Goal: Task Accomplishment & Management: Complete application form

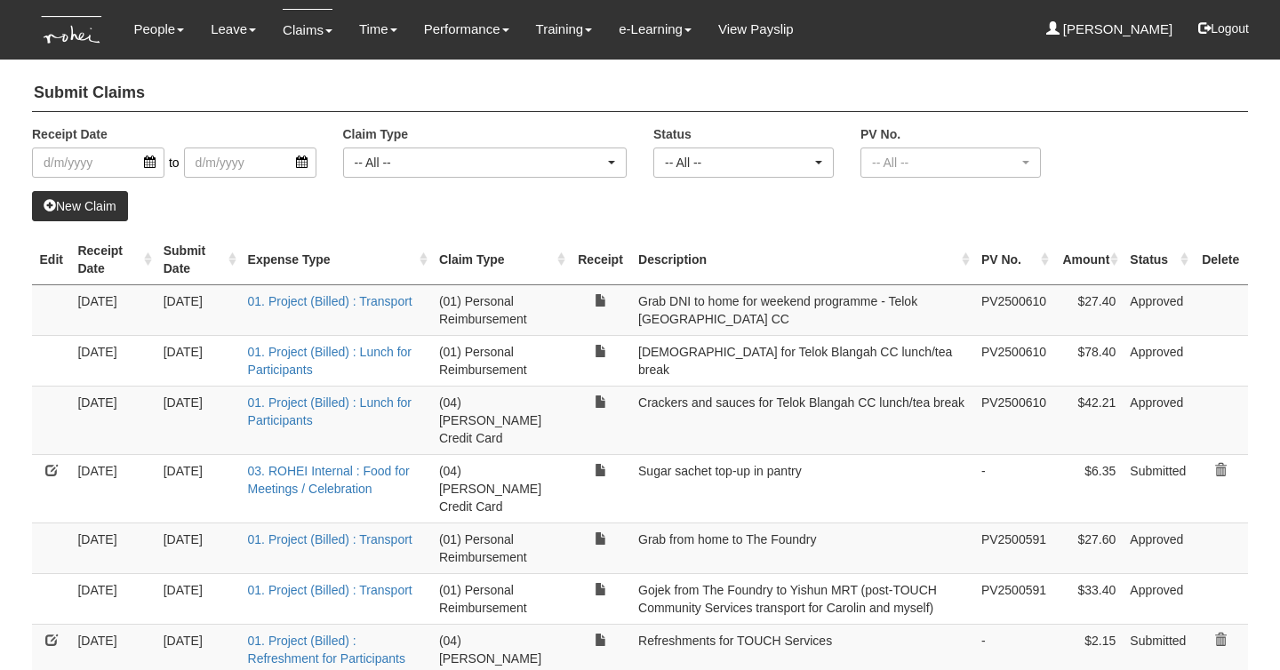
select select "50"
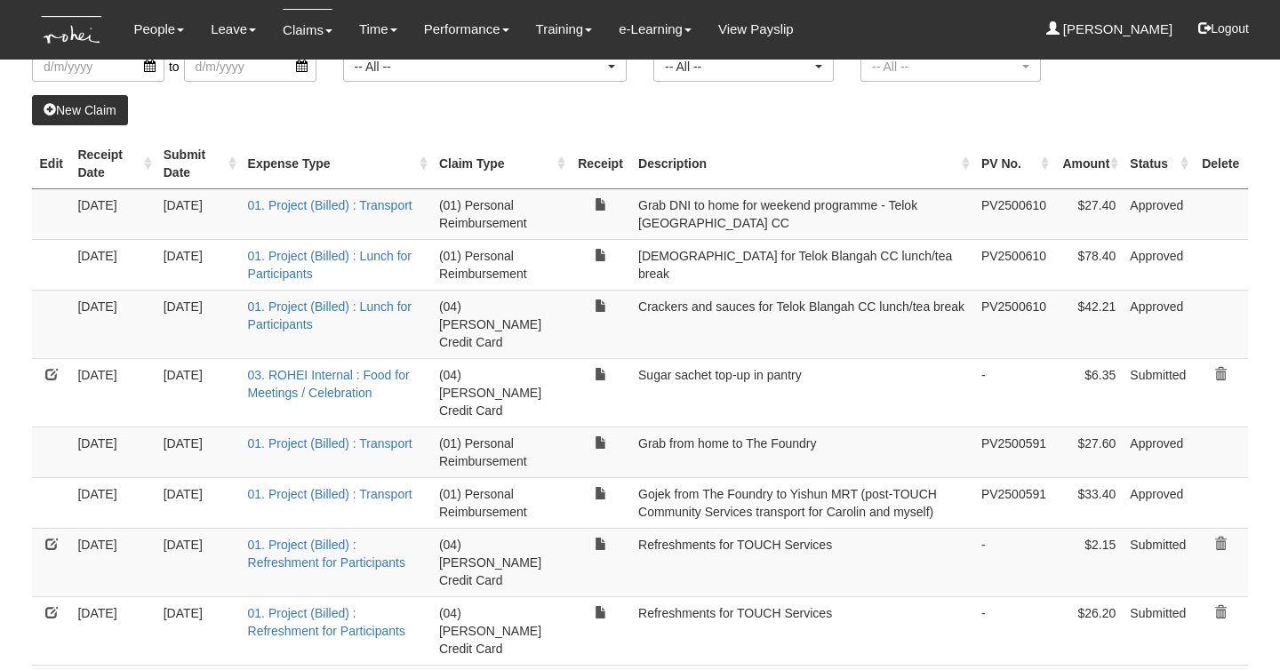
scroll to position [124, 0]
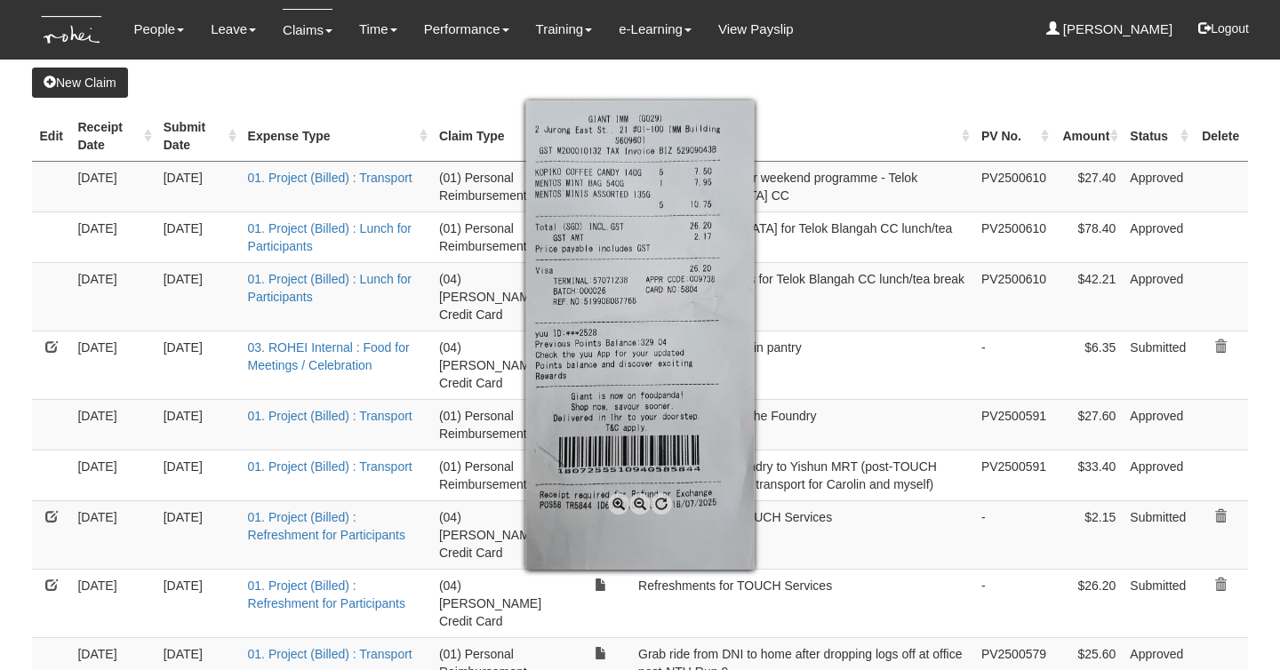
click at [49, 526] on div at bounding box center [640, 335] width 1280 height 670
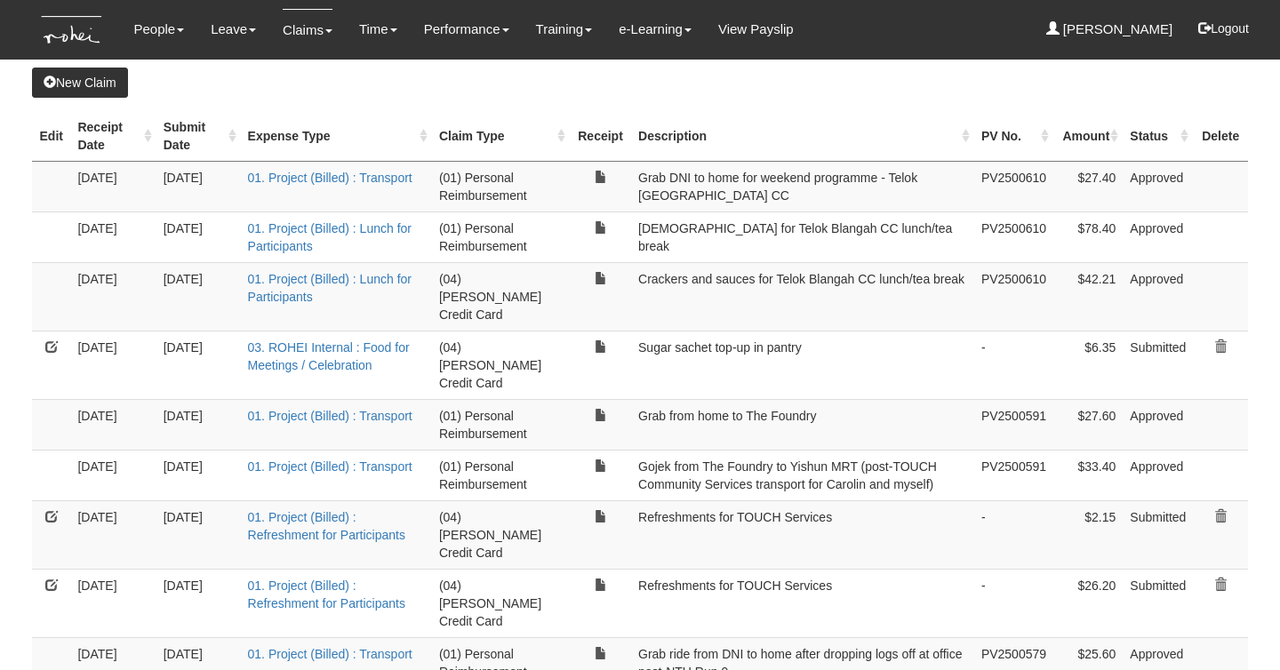
click at [49, 578] on link at bounding box center [51, 584] width 12 height 12
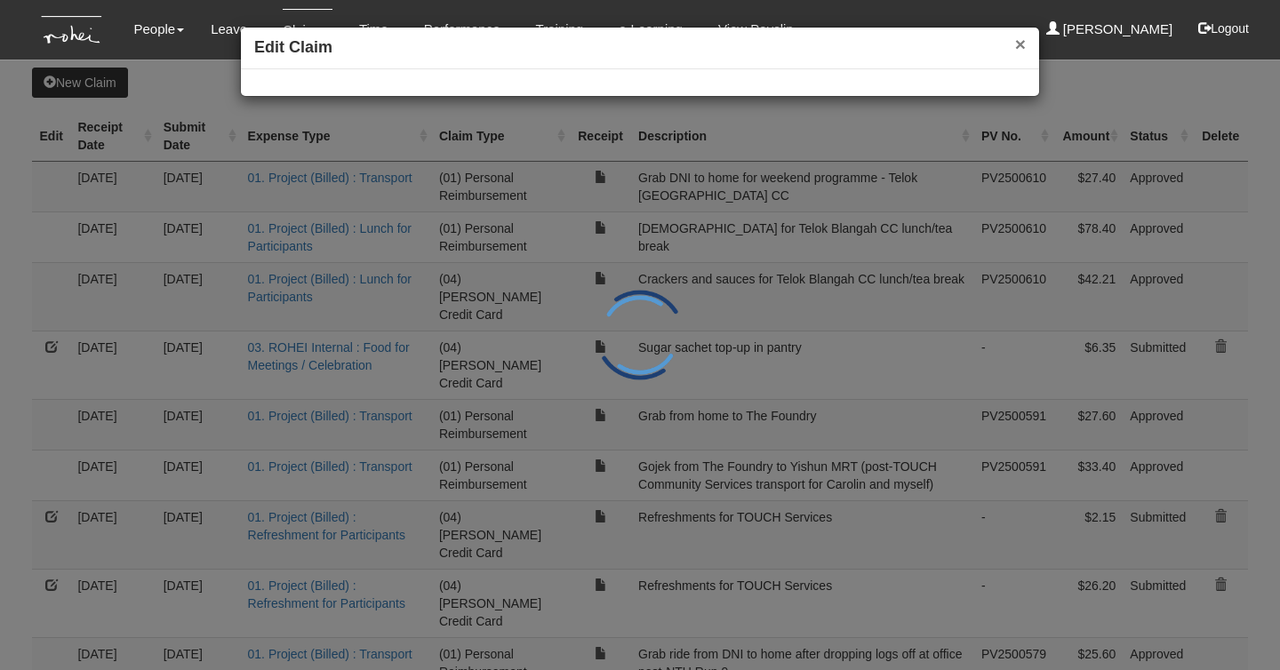
click at [1015, 49] on button "×" at bounding box center [1020, 44] width 11 height 19
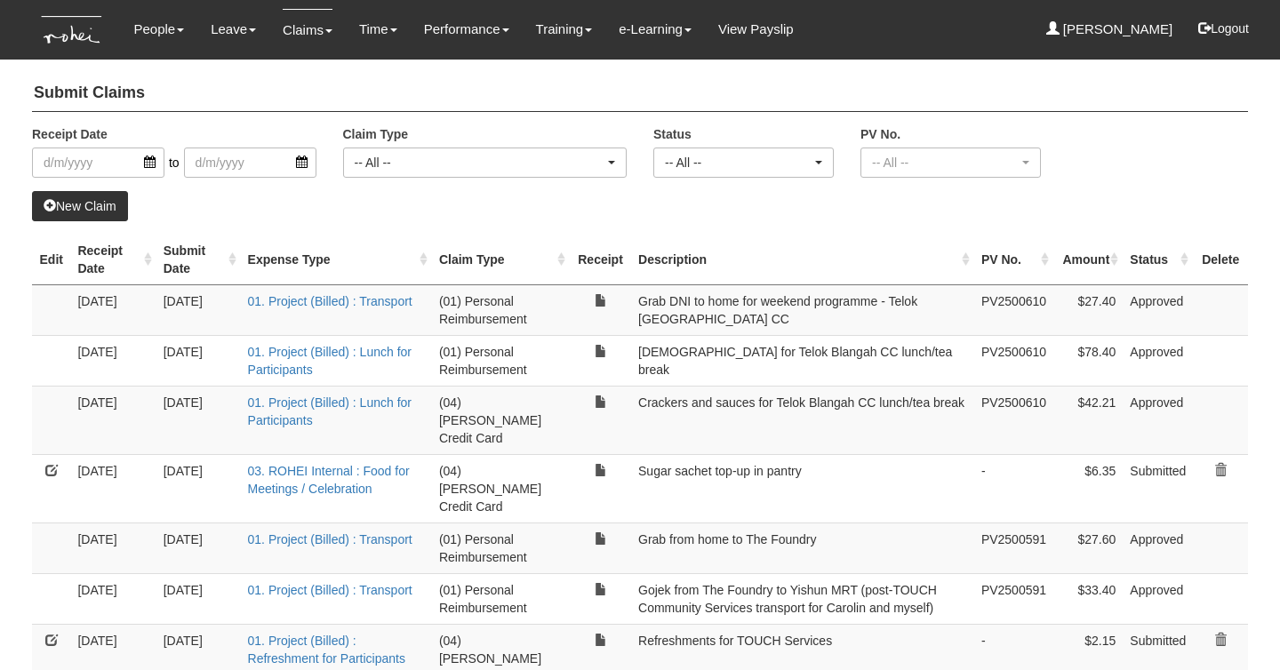
select select "50"
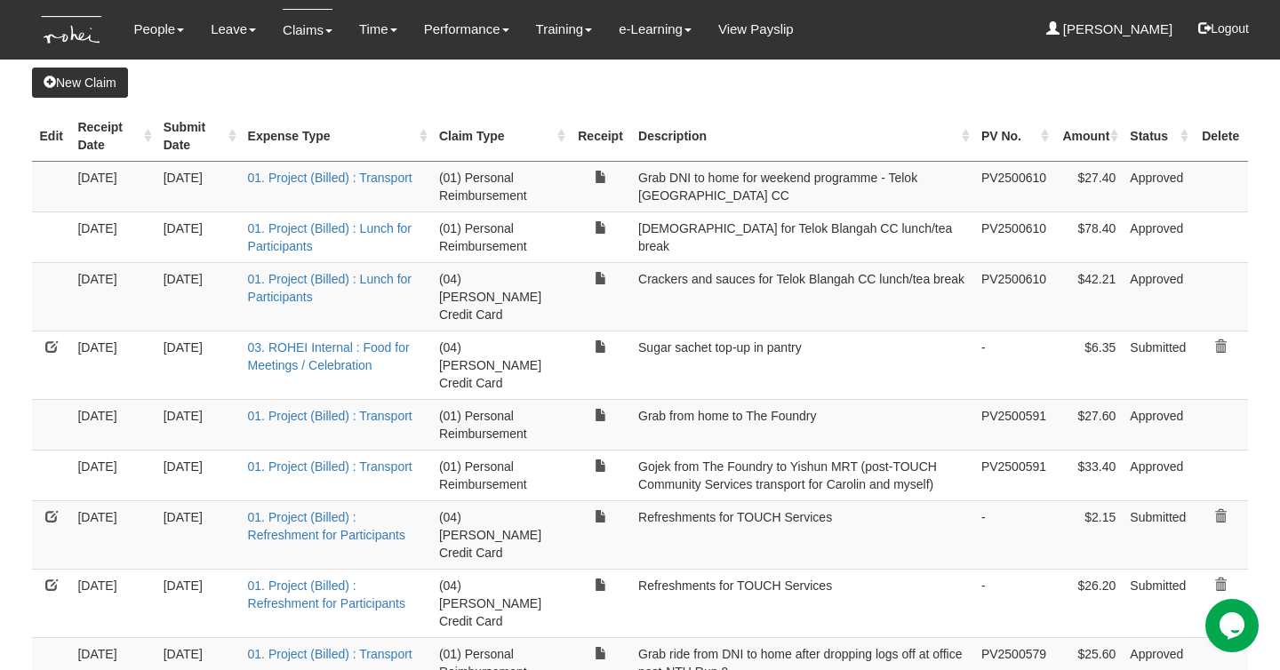
click at [85, 81] on link "New Claim" at bounding box center [80, 83] width 96 height 30
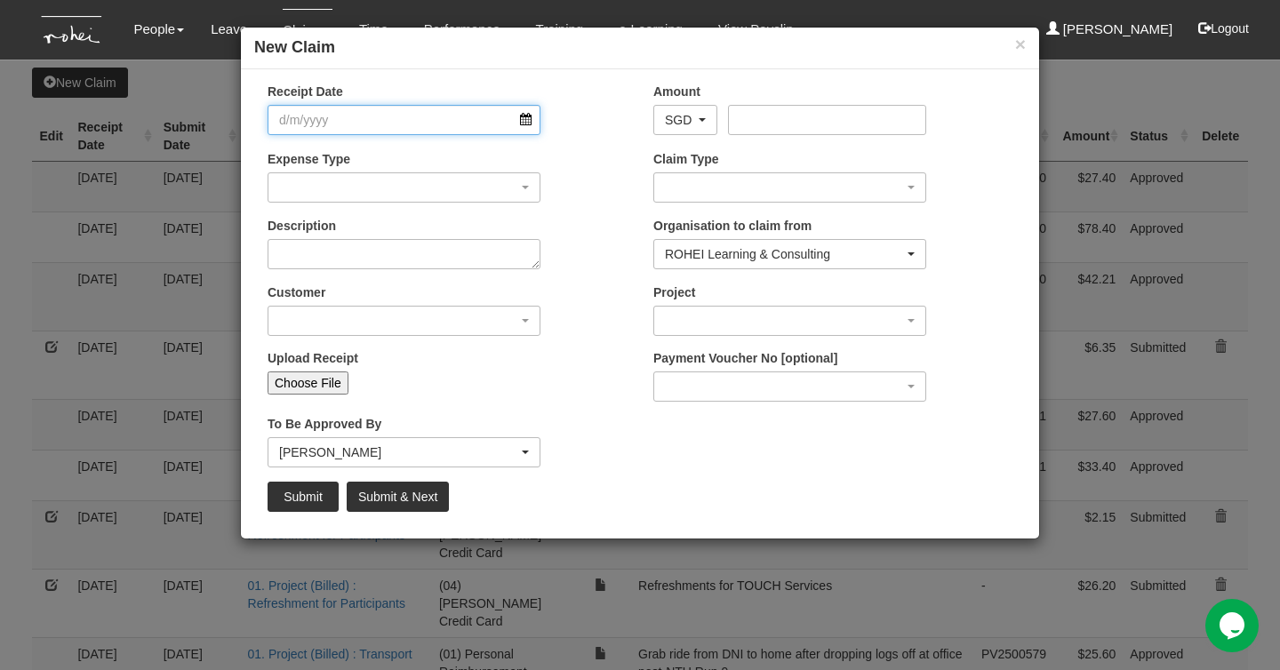
click at [523, 126] on input "Receipt Date" at bounding box center [403, 120] width 273 height 30
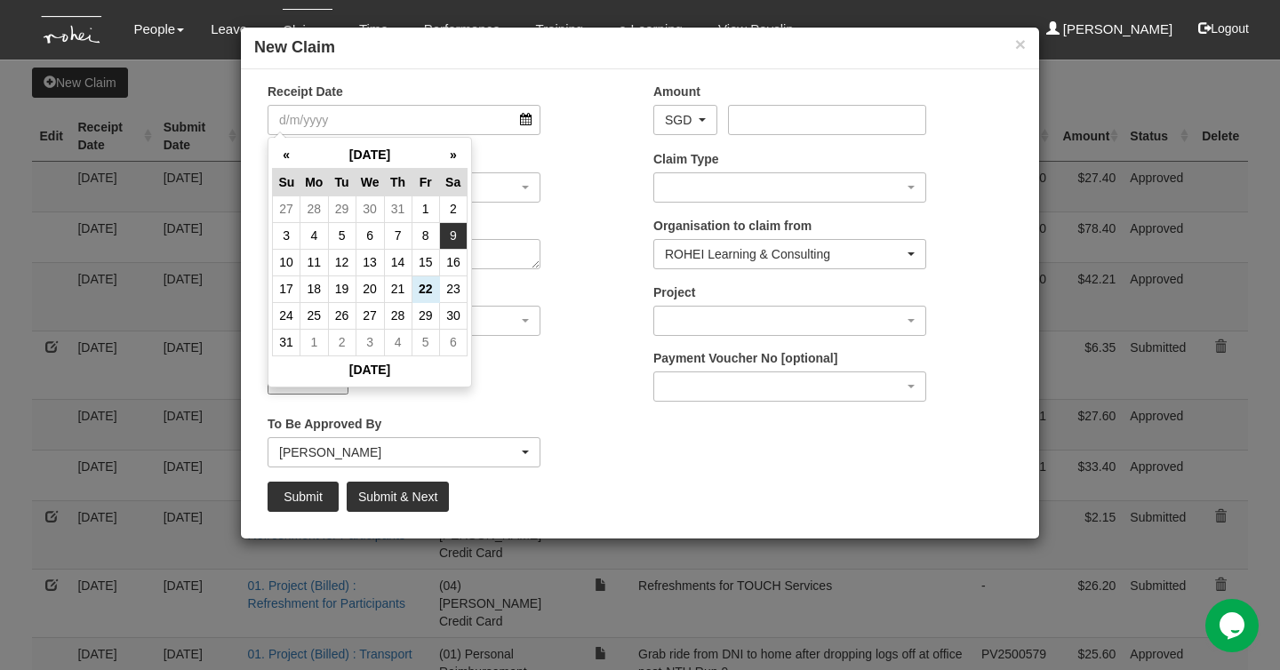
click at [450, 237] on td "9" at bounding box center [453, 235] width 28 height 27
type input "9/8/2025"
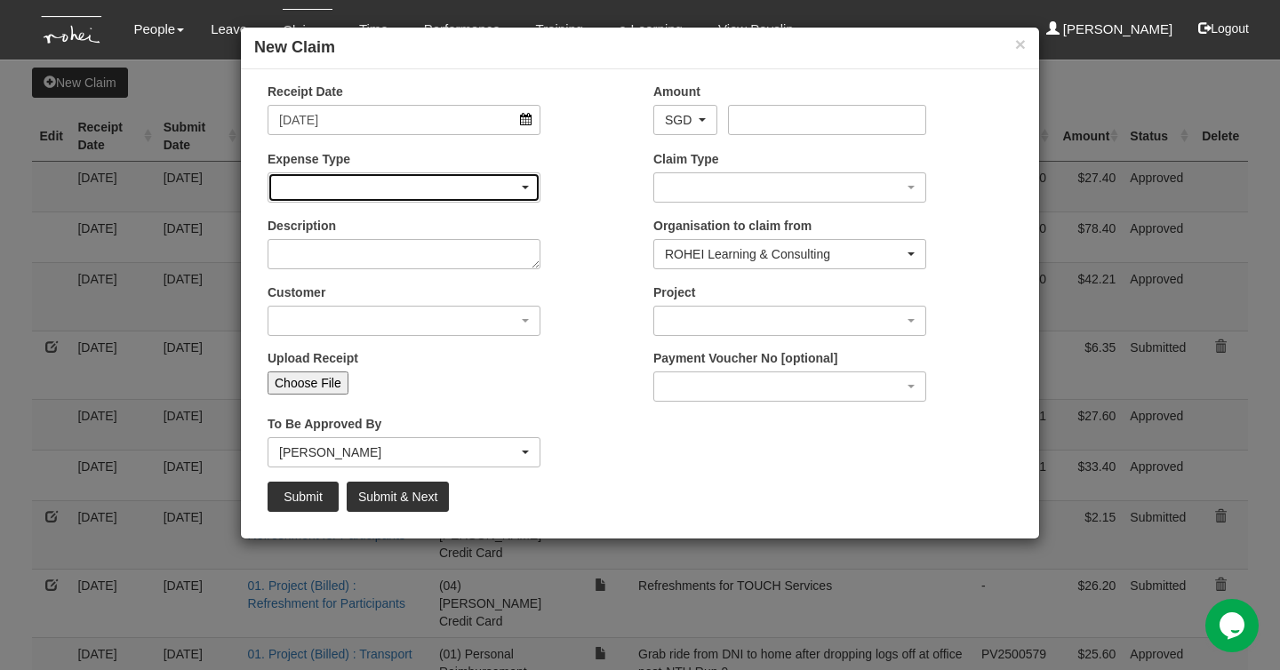
click at [484, 187] on div "button" at bounding box center [403, 187] width 271 height 28
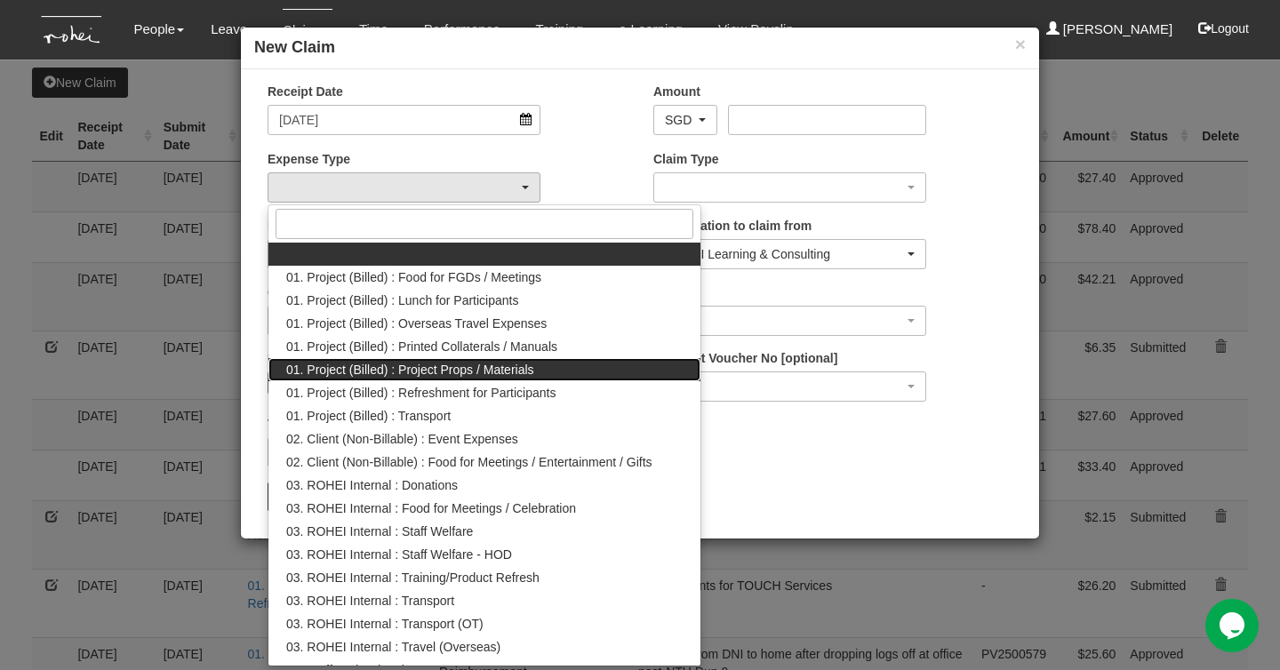
click at [584, 368] on link "01. Project (Billed) : Project Props / Materials" at bounding box center [484, 369] width 432 height 23
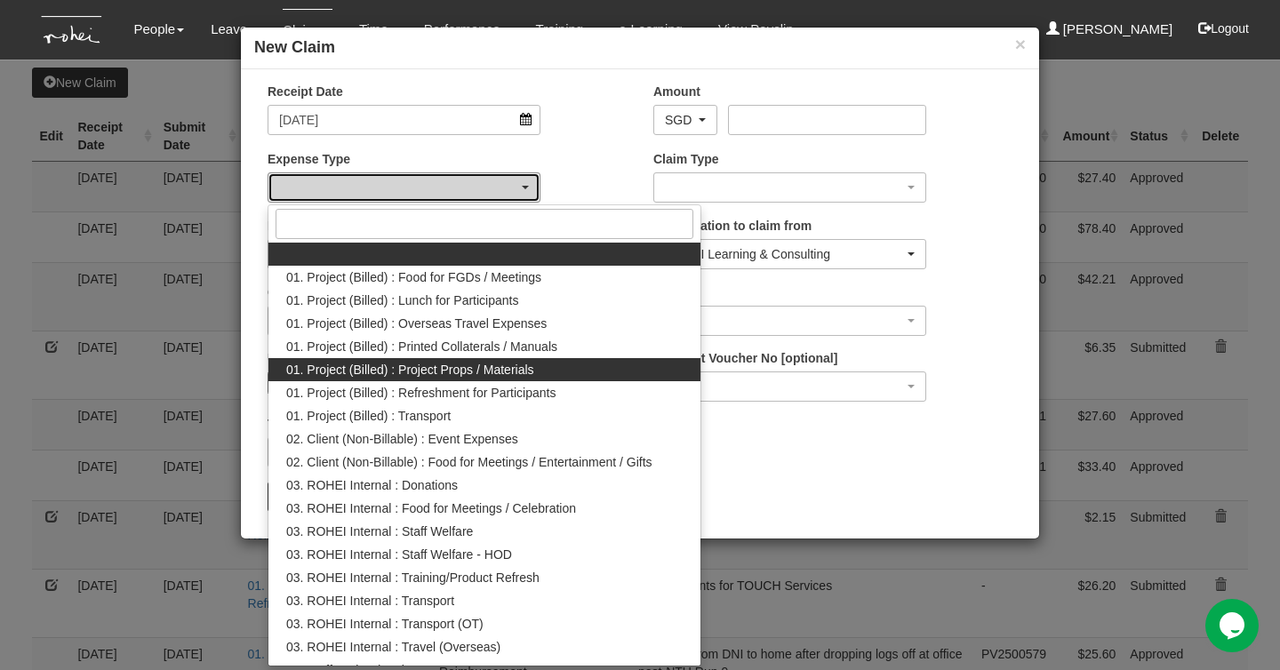
select select "134"
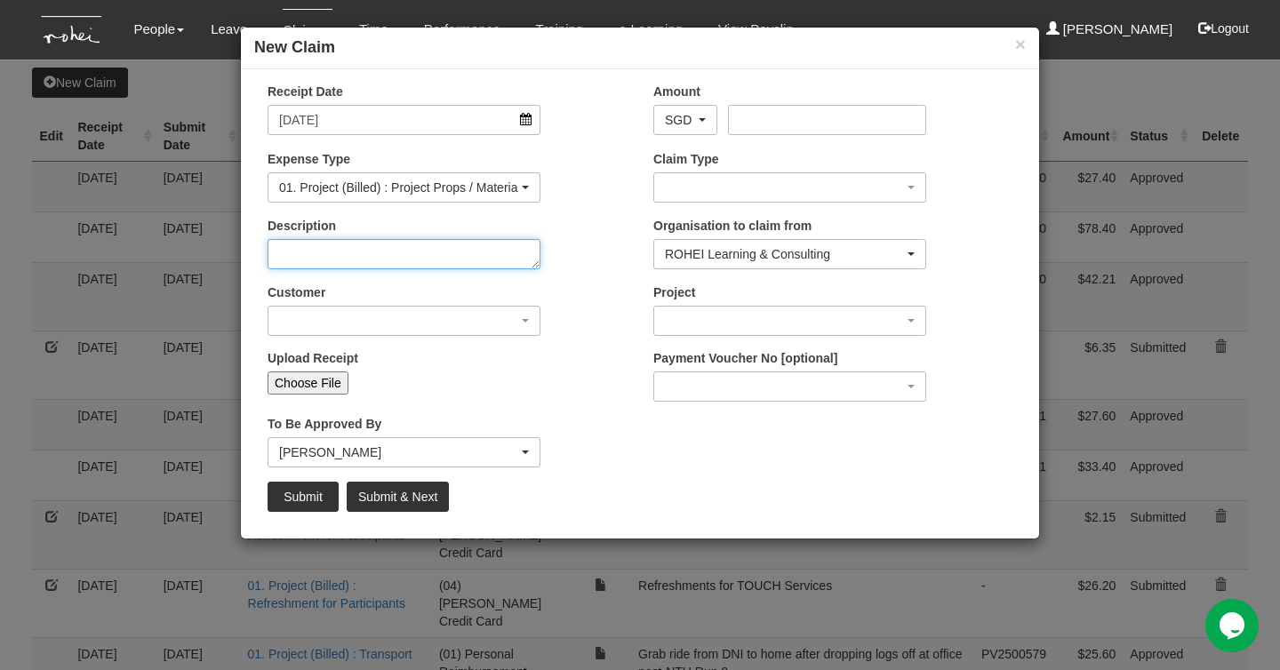
click at [493, 259] on textarea "Description" at bounding box center [403, 254] width 273 height 30
click at [284, 251] on textarea "Snacks for TPP Manage Me" at bounding box center [403, 254] width 273 height 30
type textarea "Nostalgic nacks for TPP Manage Me"
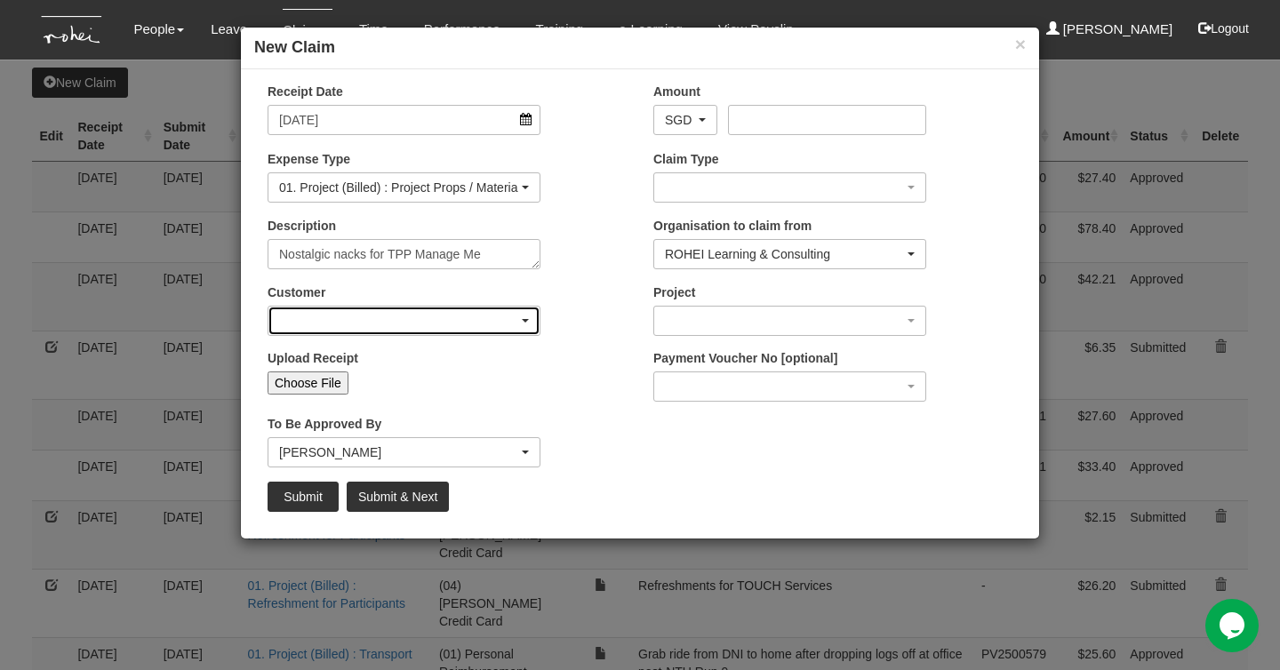
click at [460, 324] on div "button" at bounding box center [403, 321] width 271 height 28
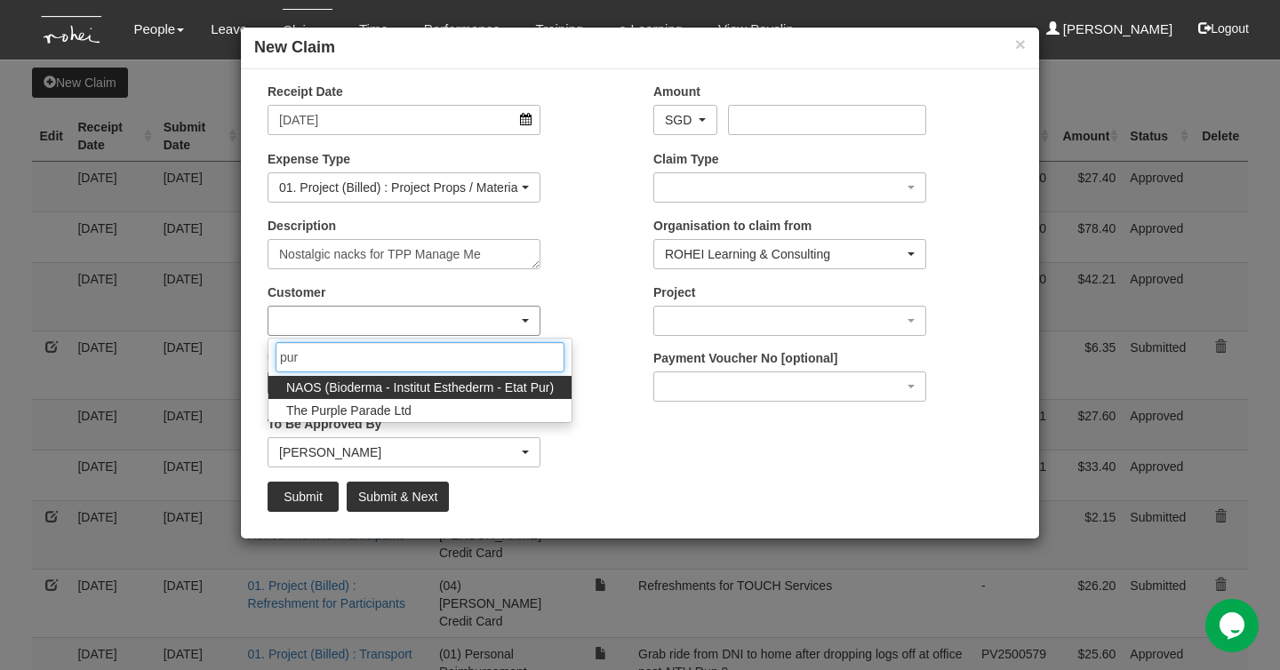
type input "purp"
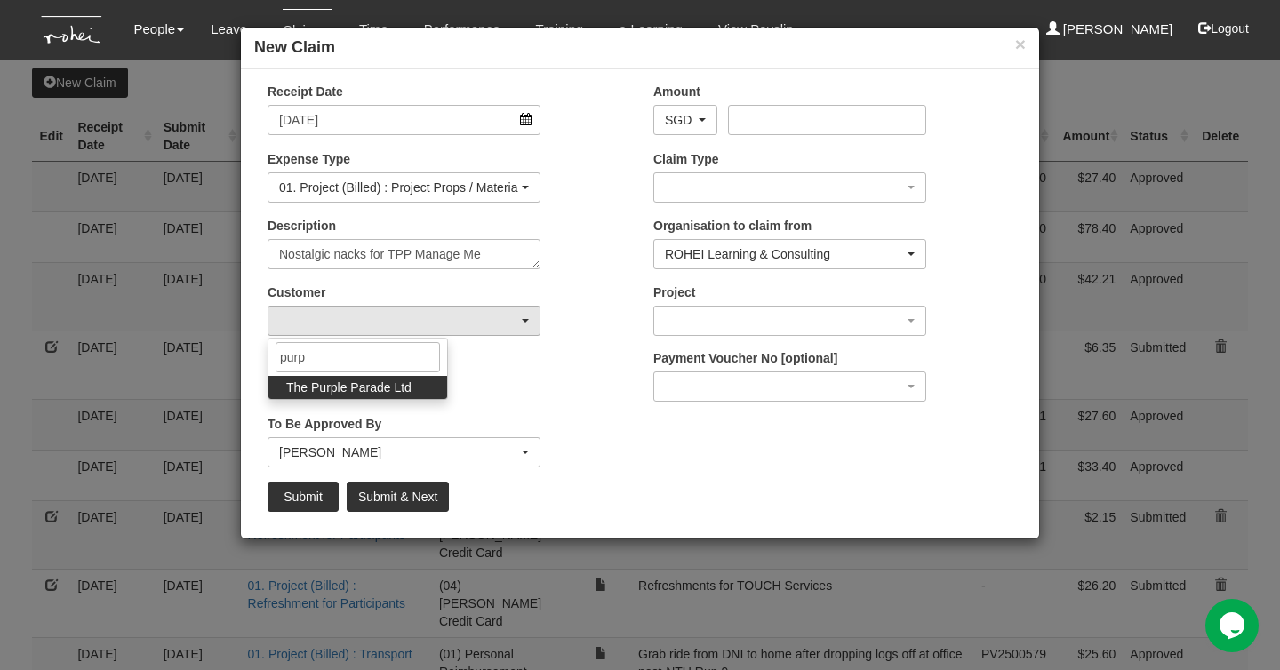
click at [403, 388] on span "The Purple Parade Ltd" at bounding box center [348, 388] width 125 height 18
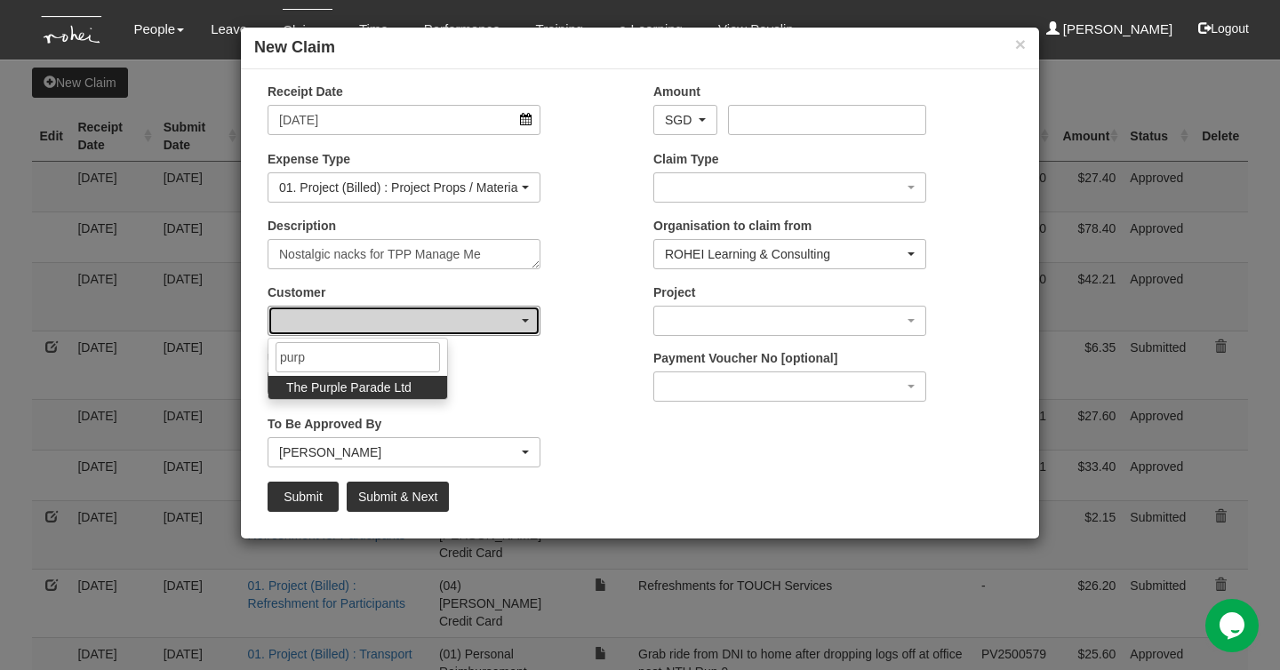
select select "888"
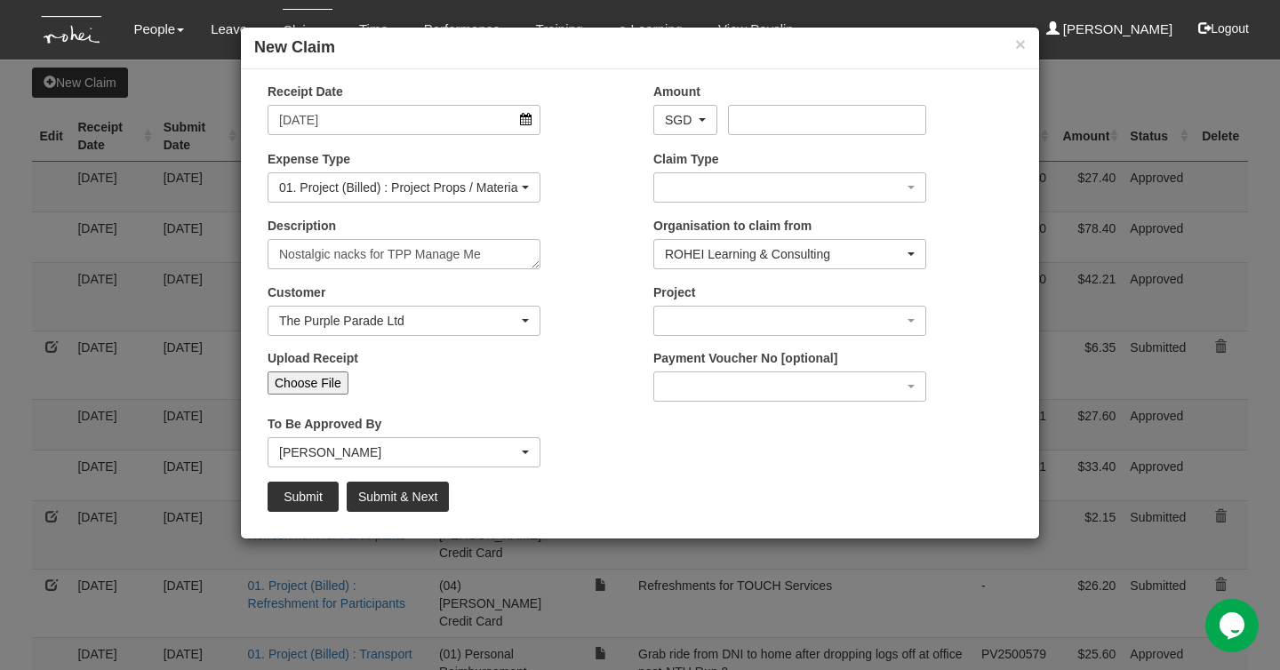
click at [483, 395] on div "Upload Receipt Choose File" at bounding box center [447, 378] width 386 height 59
click at [458, 450] on div "Royston Choo" at bounding box center [398, 452] width 239 height 18
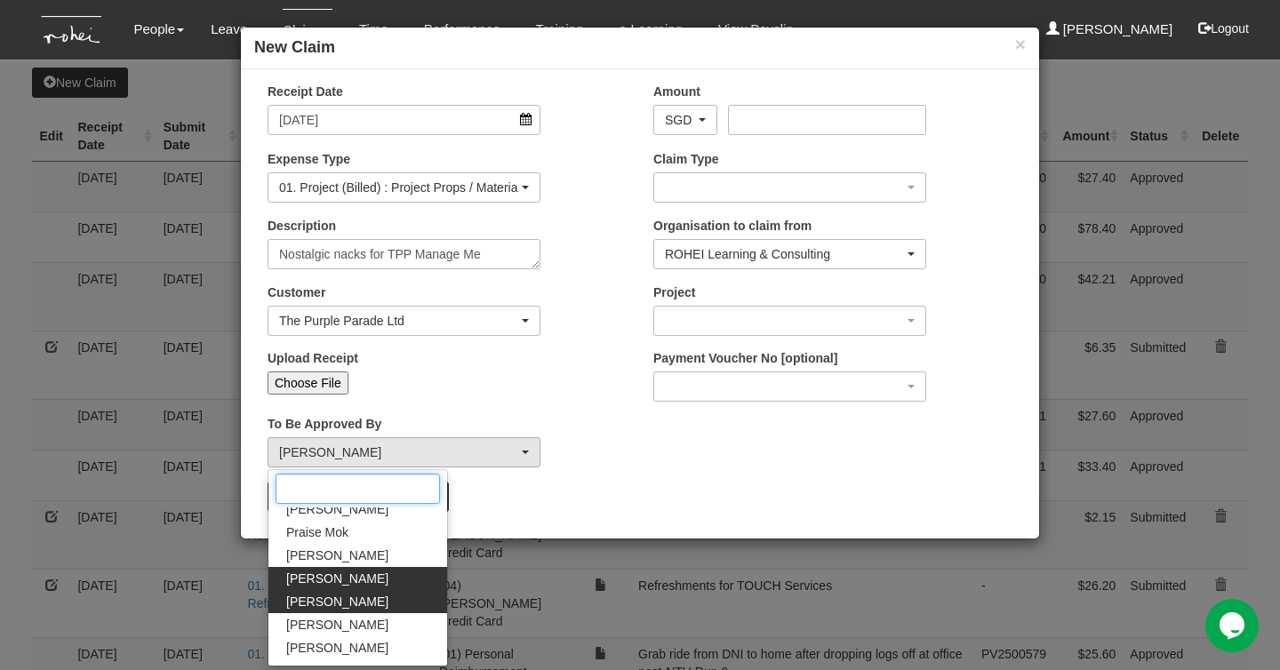
scroll to position [323, 0]
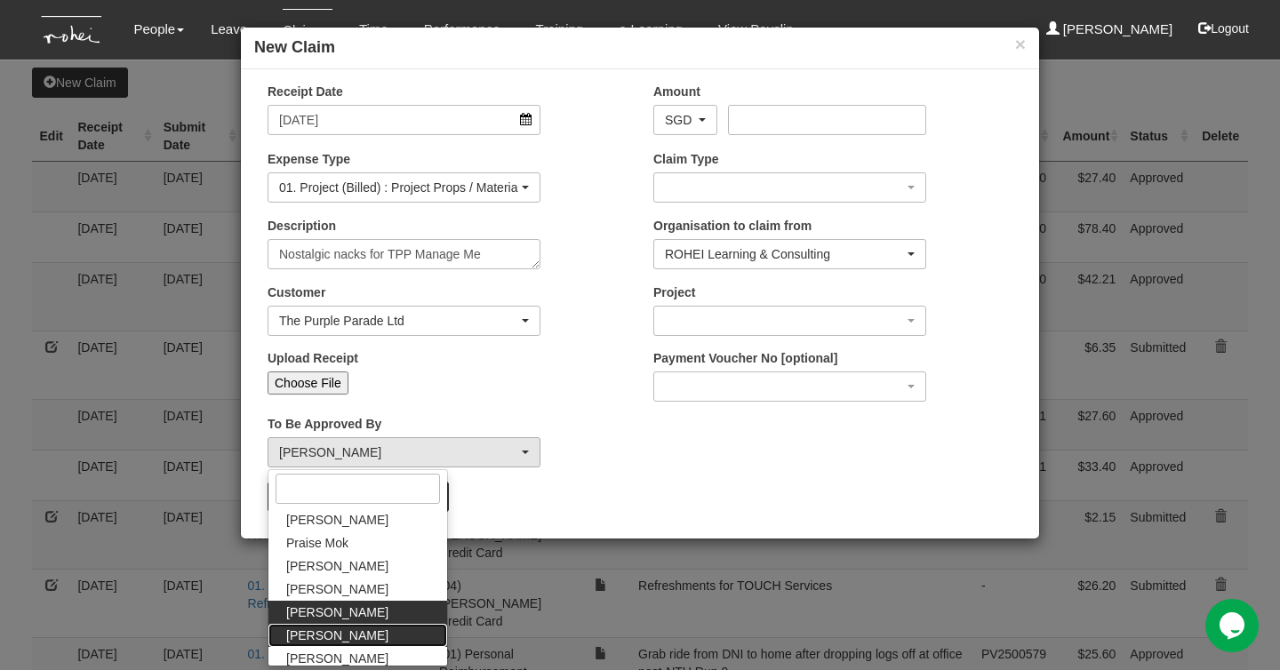
click at [377, 629] on link "Sanjiv Ashley" at bounding box center [357, 635] width 179 height 23
select select "5e225cdc-7ce9-465a-9503-99e8ed4cc44e"
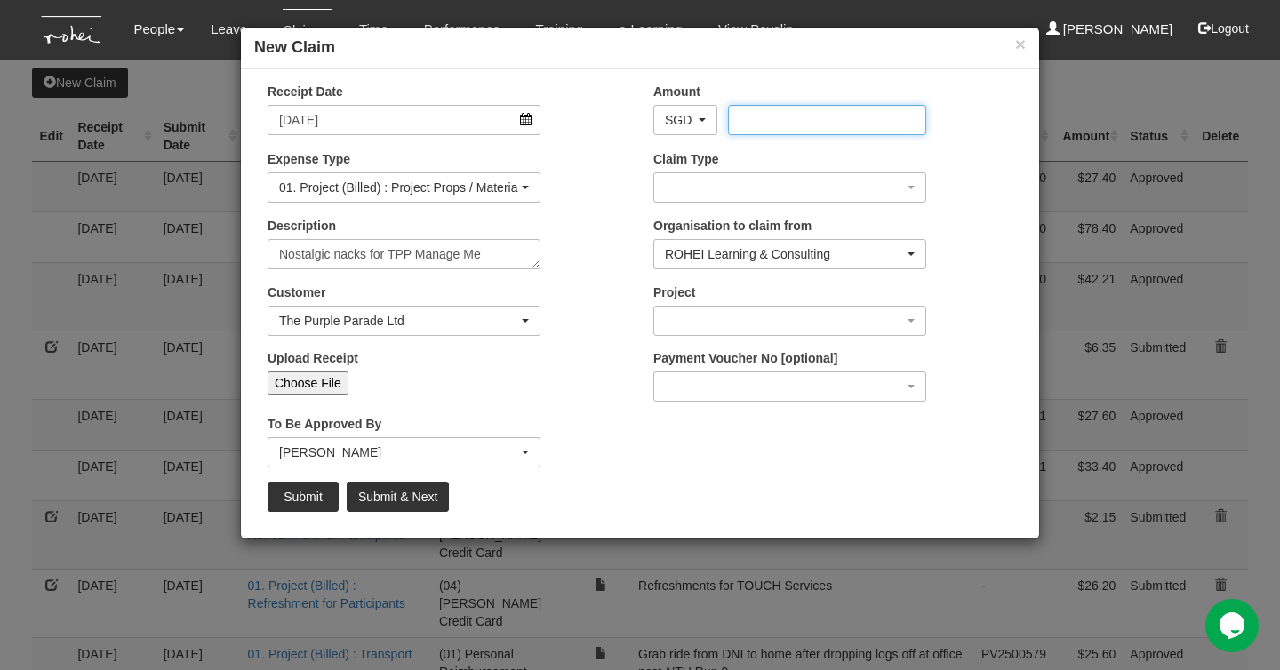
click at [777, 129] on input "Amount" at bounding box center [826, 120] width 197 height 30
type input "39.60"
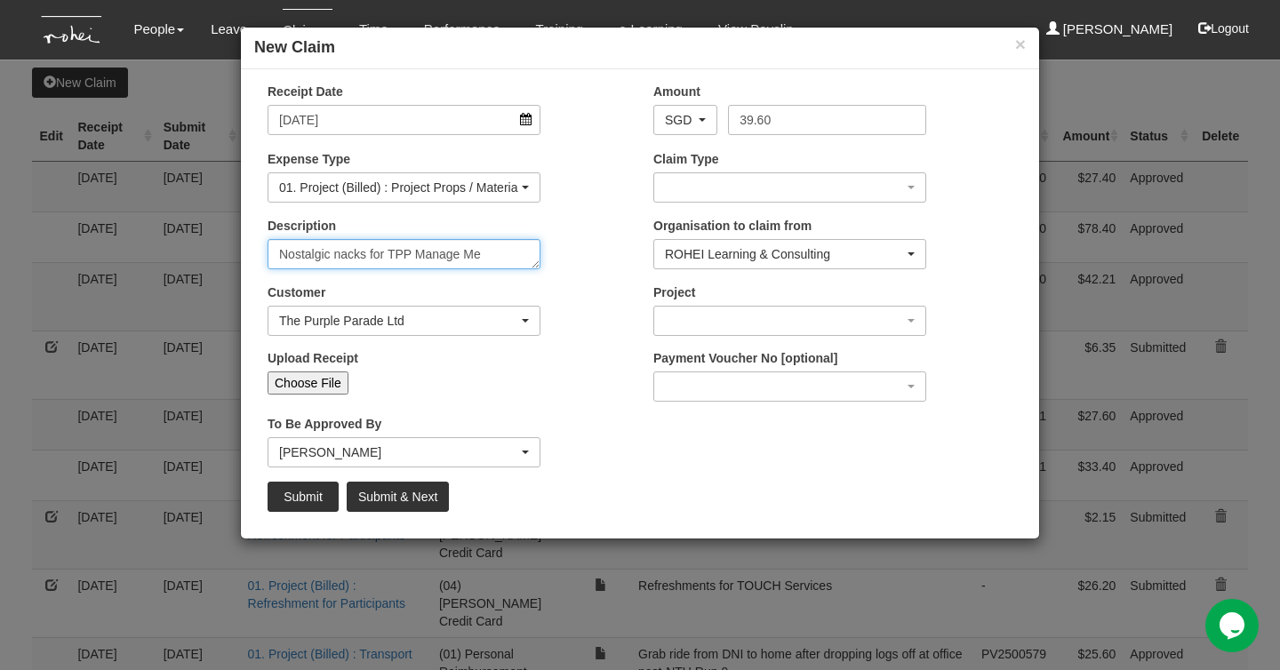
click at [509, 251] on textarea "Nostalgic nacks for TPP Manage Me" at bounding box center [403, 254] width 273 height 30
click at [310, 264] on textarea "Nostalgic nacks for TPP Manage Me - Bee Bee Snack, Wang Wang ball cake," at bounding box center [403, 254] width 273 height 30
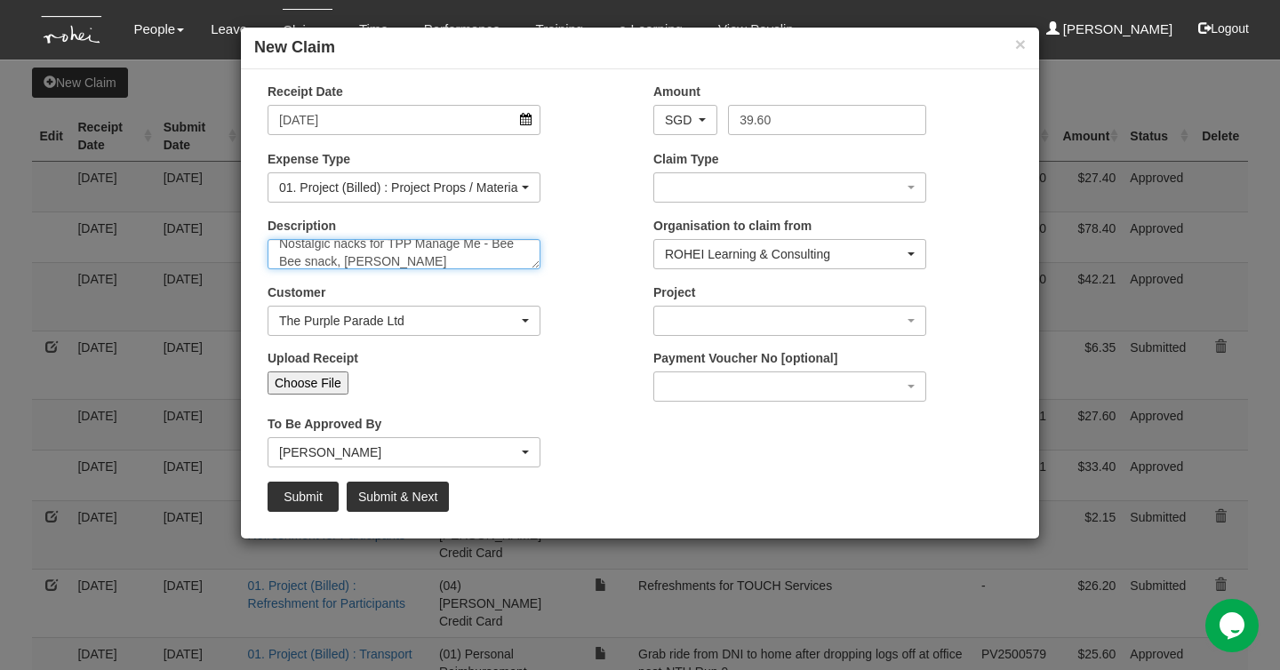
click at [475, 253] on textarea "Nostalgic nacks for TPP Manage Me - Bee Bee snack, Wang Wang ball cake," at bounding box center [403, 254] width 273 height 30
type textarea "Nostalgic nacks for TPP Manage Me - Bee Bee snack, Wang Wang ball cake, Super R…"
click at [571, 384] on input "Upload Receipt" at bounding box center [465, 381] width 235 height 20
click at [321, 370] on div "Upload Receipt Choose File" at bounding box center [403, 371] width 299 height 45
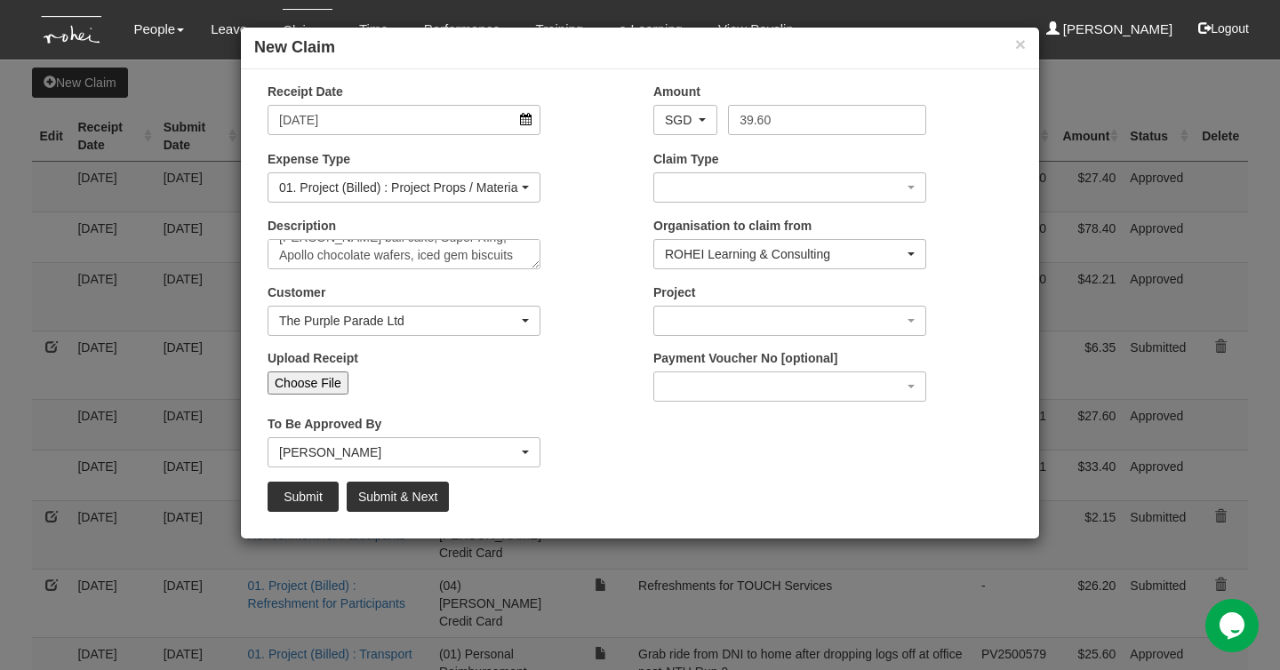
click at [315, 373] on input "Choose File" at bounding box center [307, 382] width 81 height 23
type input "C:\fakepath\TPP Nelly's Snacks.jpg"
type input "Choose Another File"
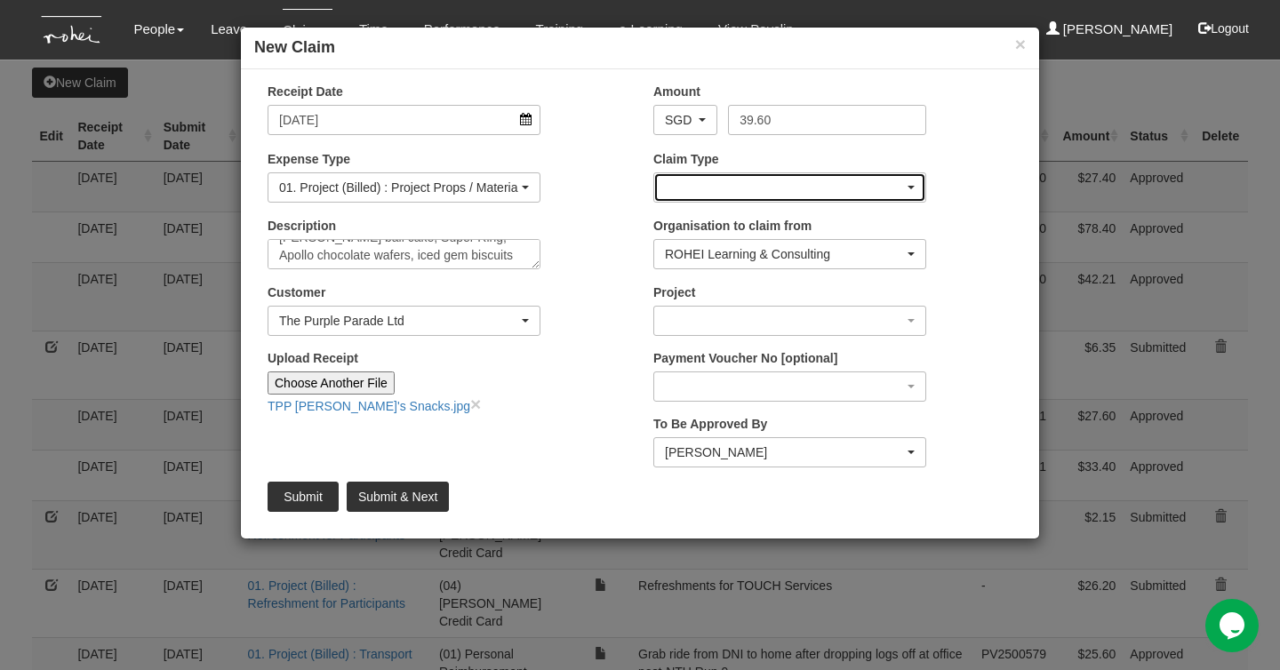
click at [777, 182] on div "button" at bounding box center [789, 187] width 271 height 28
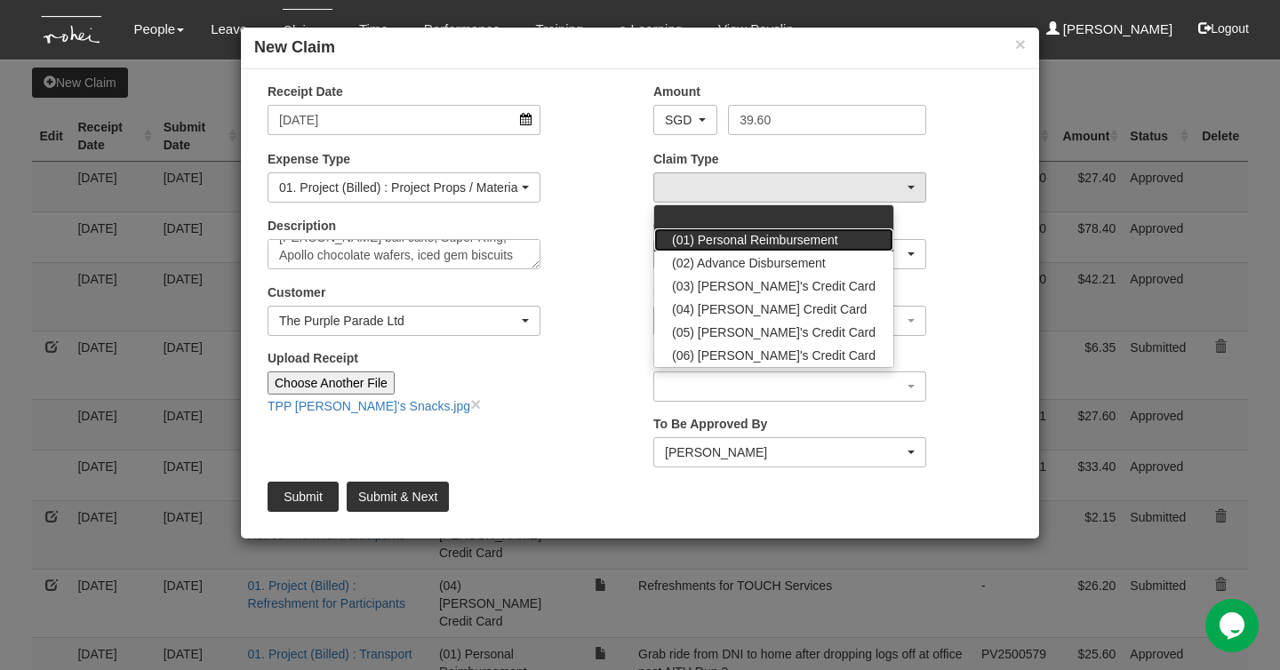
click at [777, 235] on span "(01) Personal Reimbursement" at bounding box center [755, 240] width 166 height 18
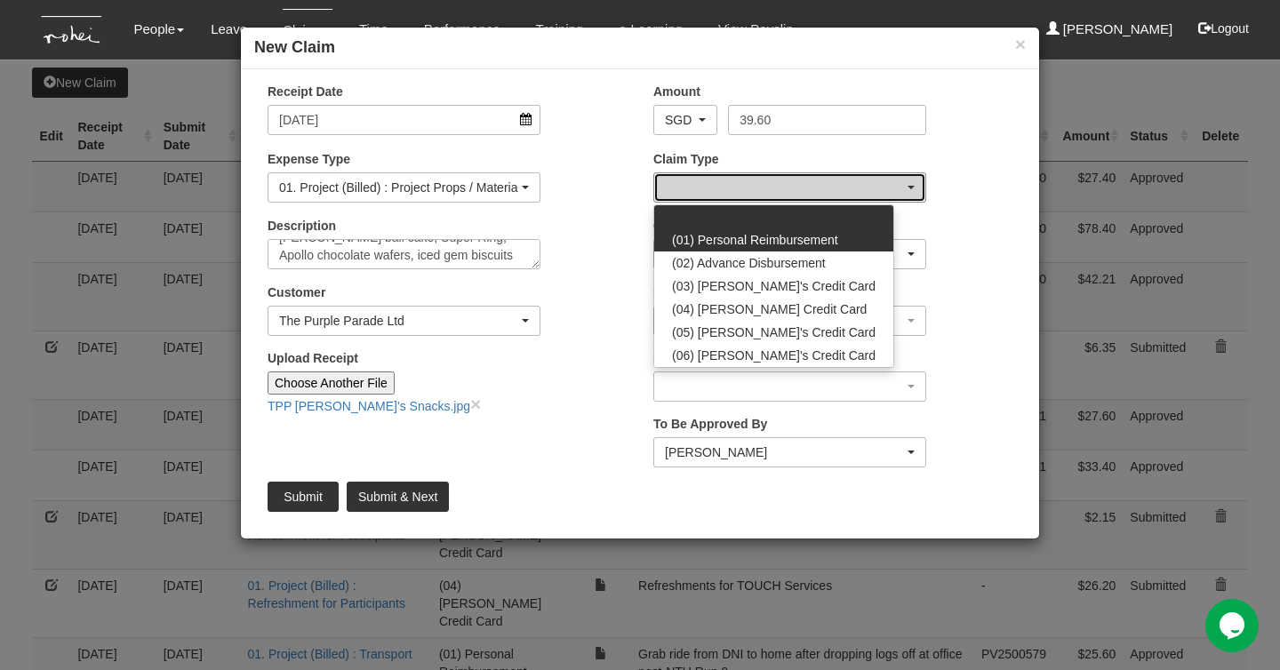
select select "14"
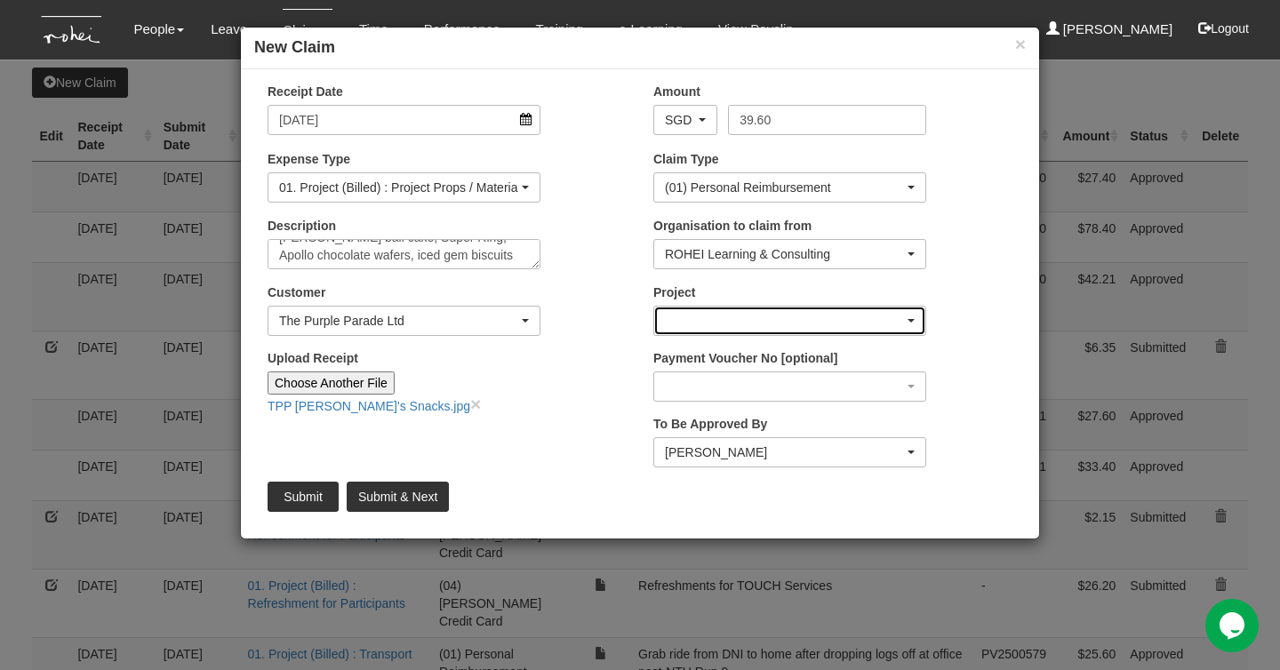
click at [788, 320] on div "button" at bounding box center [789, 321] width 271 height 28
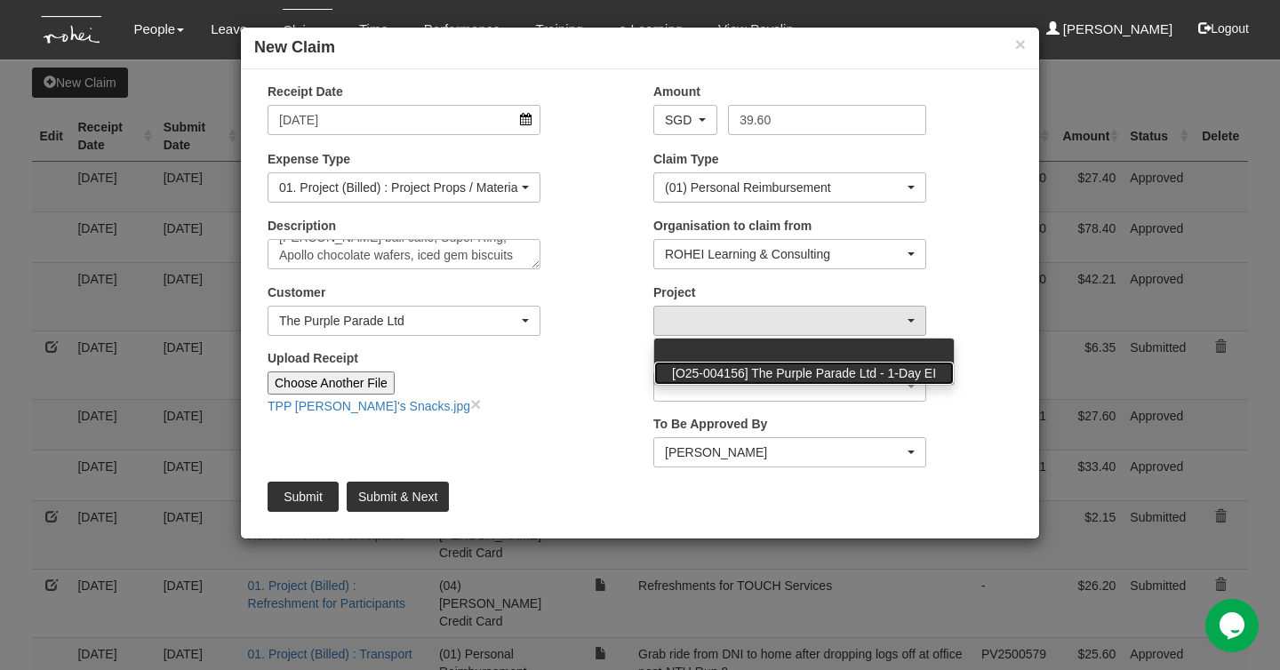
click at [788, 364] on span "[O25-004156] The Purple Parade Ltd - 1-Day EI" at bounding box center [804, 373] width 264 height 18
select select "2779"
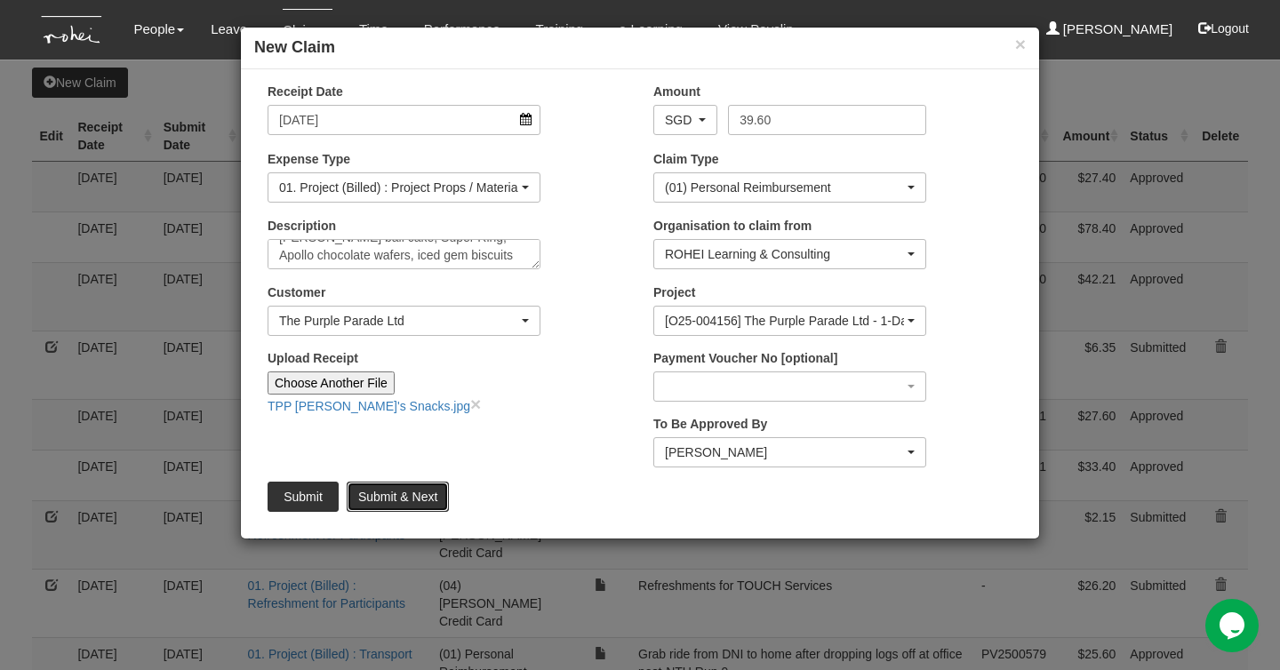
click at [426, 500] on input "Submit & Next" at bounding box center [398, 497] width 102 height 30
type input "Choose File"
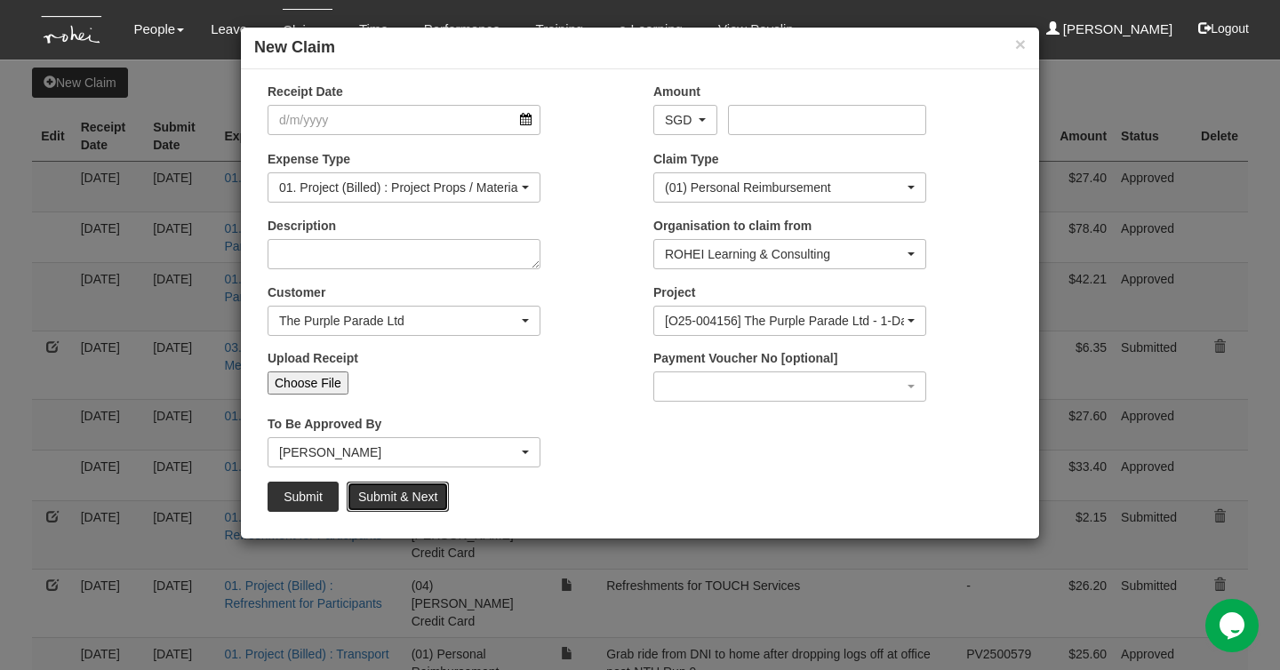
scroll to position [0, 0]
select select "50"
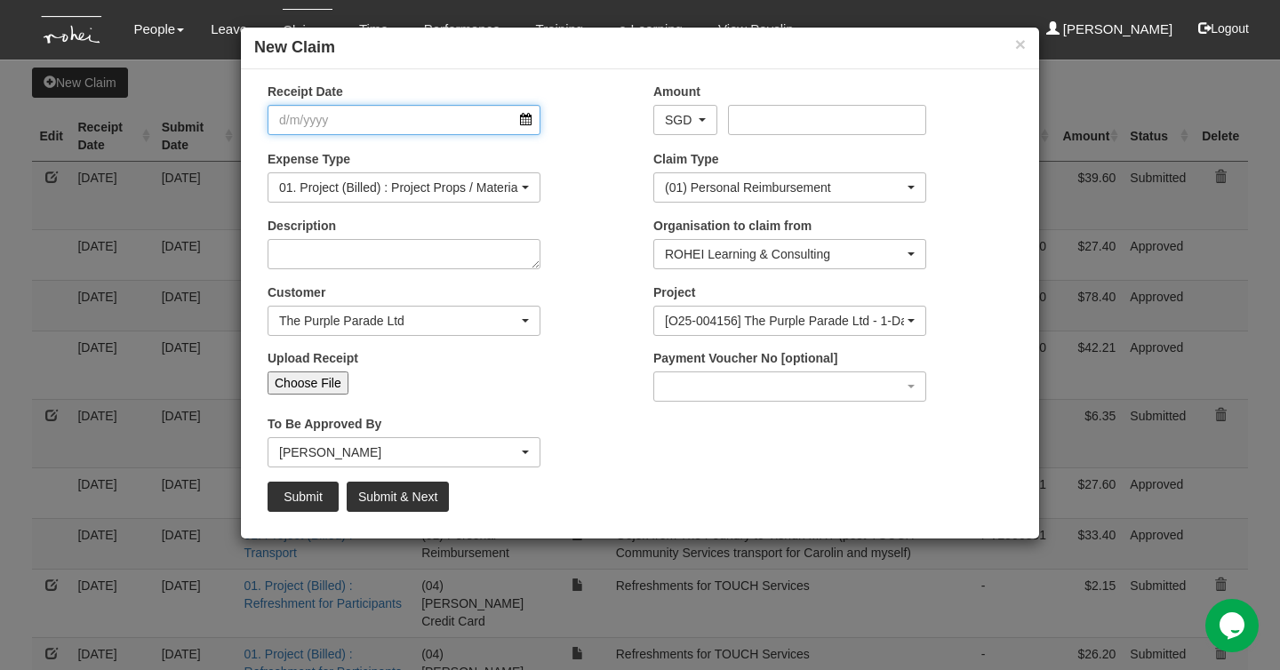
click at [322, 109] on input "Receipt Date" at bounding box center [403, 120] width 273 height 30
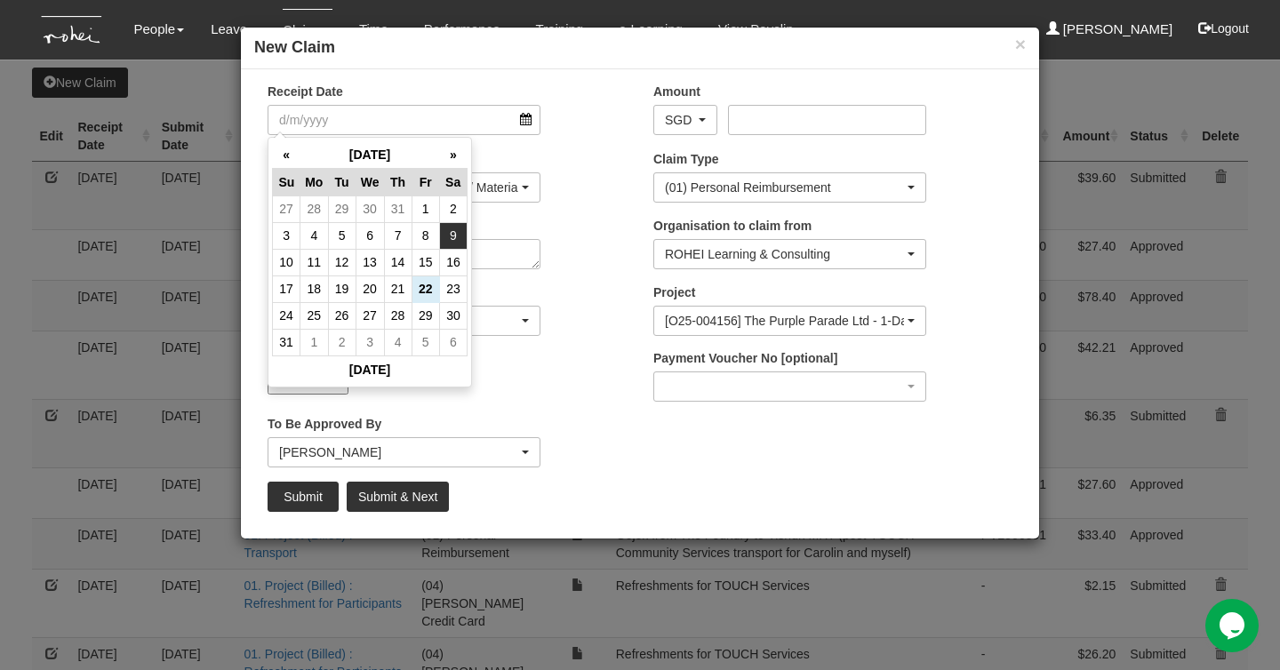
click at [448, 240] on td "9" at bounding box center [453, 235] width 28 height 27
type input "9/8/2025"
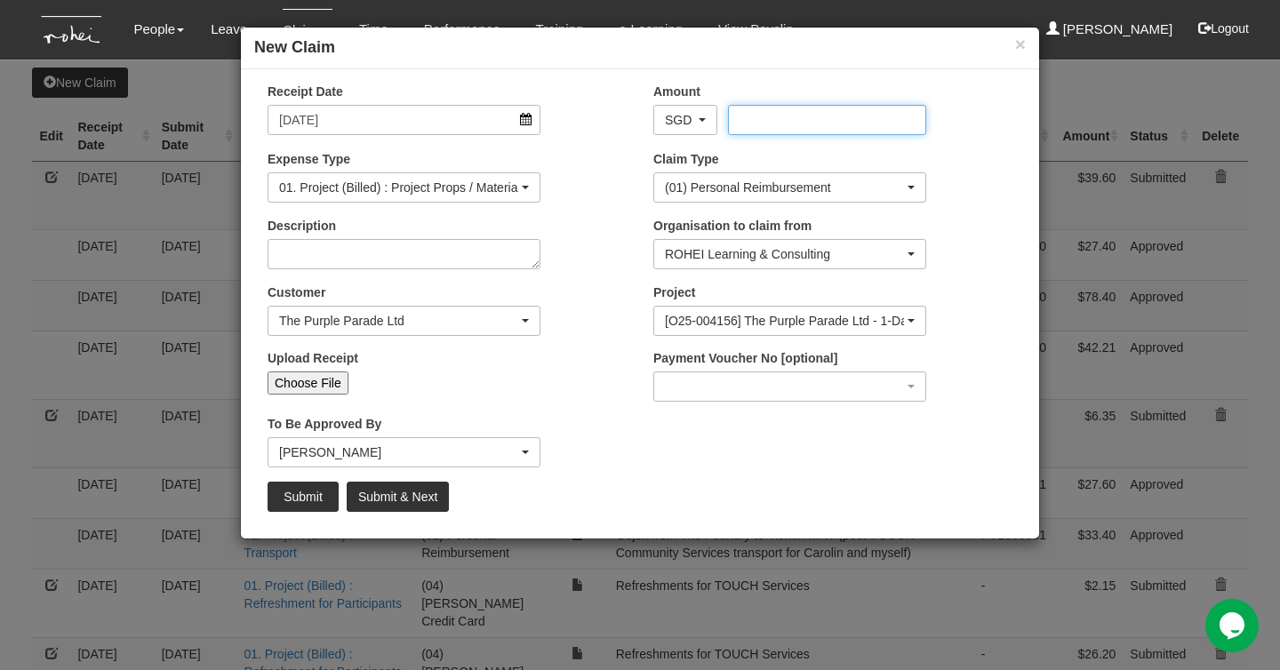
click at [825, 131] on input "Amount" at bounding box center [826, 120] width 197 height 30
type input "48"
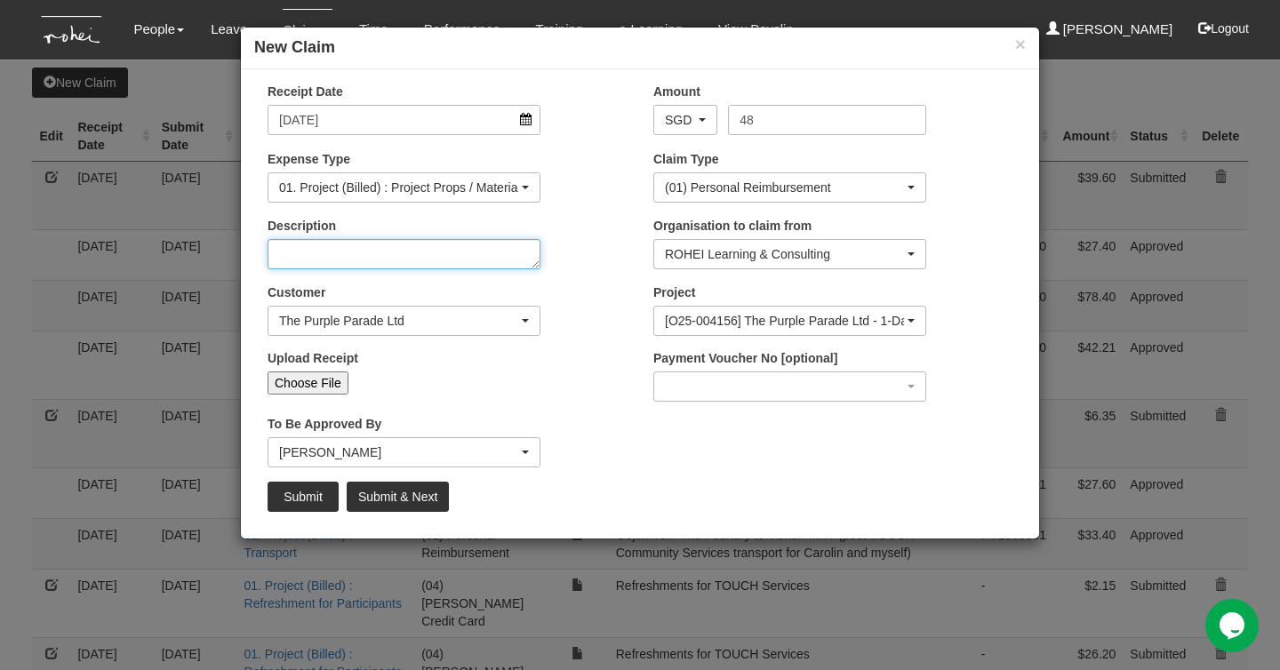
click at [486, 249] on textarea "Description" at bounding box center [403, 254] width 273 height 30
type textarea "Nostalgic snacks for Manage Me"
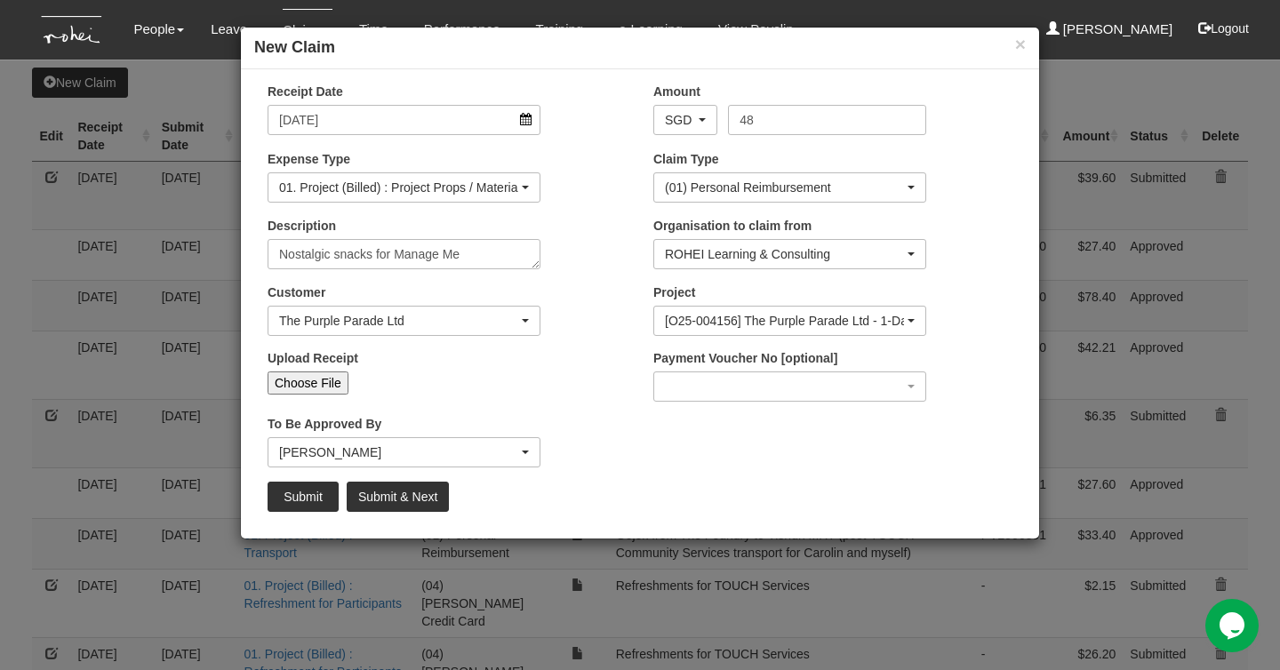
click at [307, 380] on input "Choose File" at bounding box center [307, 382] width 81 height 23
type input "C:\fakepath\TPP Snacking.jpg"
type input "Choose Another File"
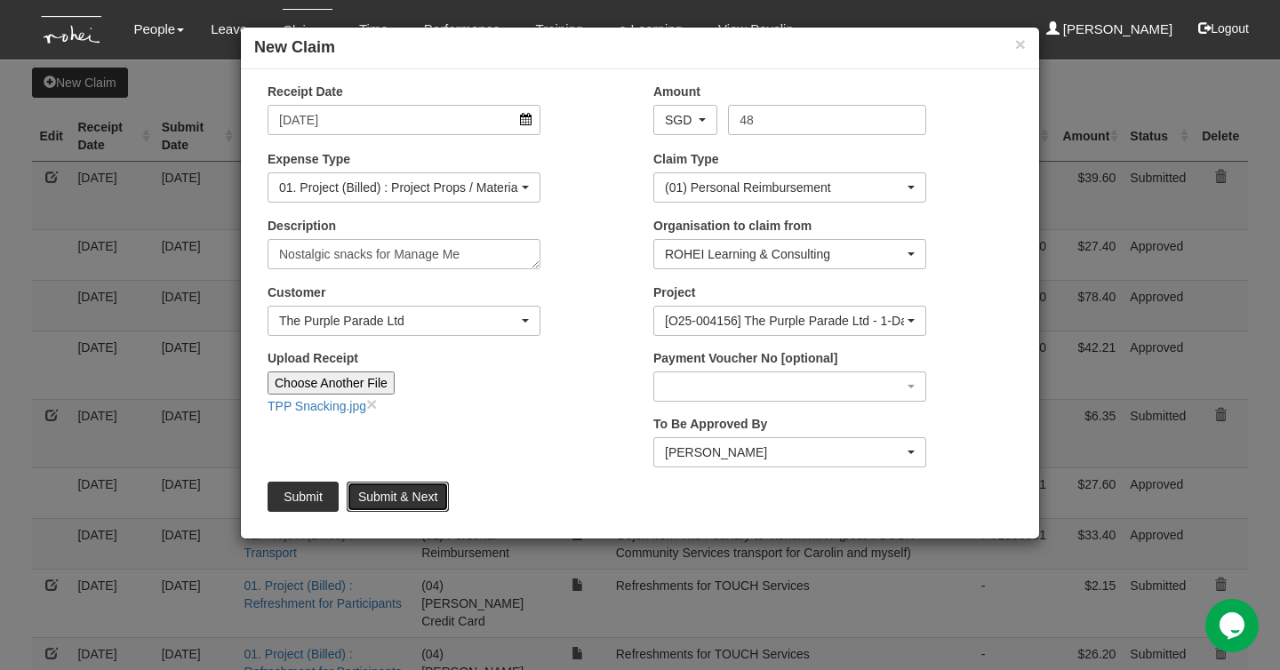
click at [414, 495] on input "Submit & Next" at bounding box center [398, 497] width 102 height 30
type input "Choose File"
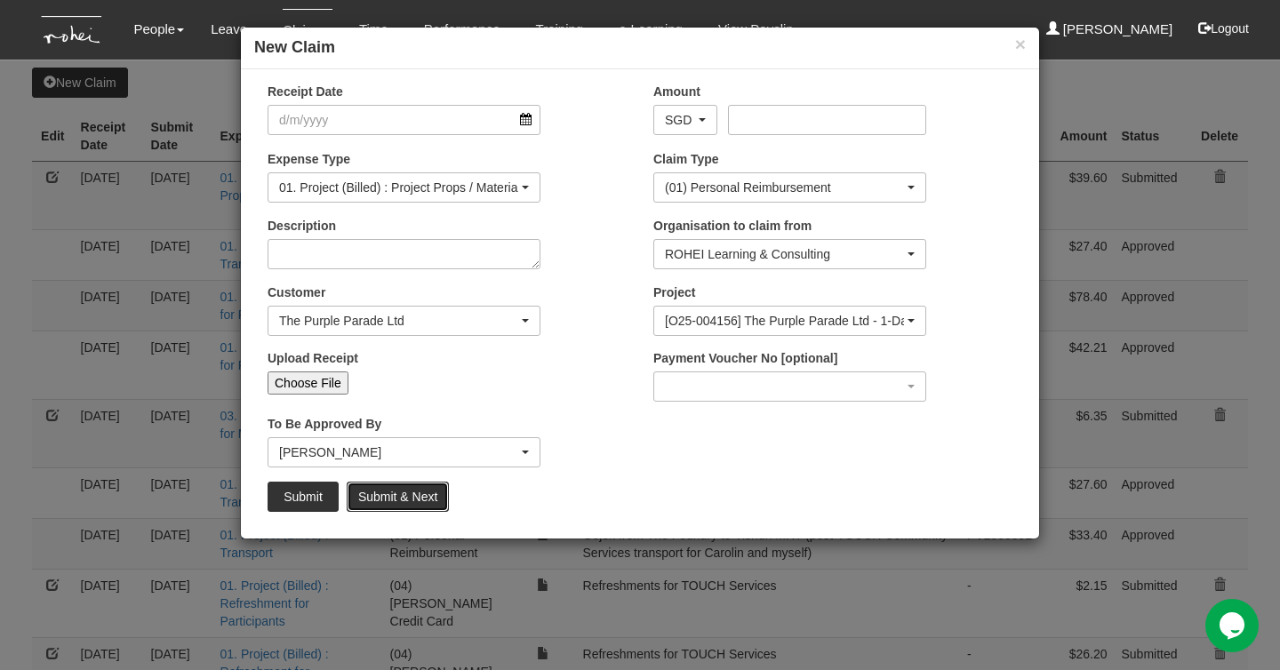
select select "50"
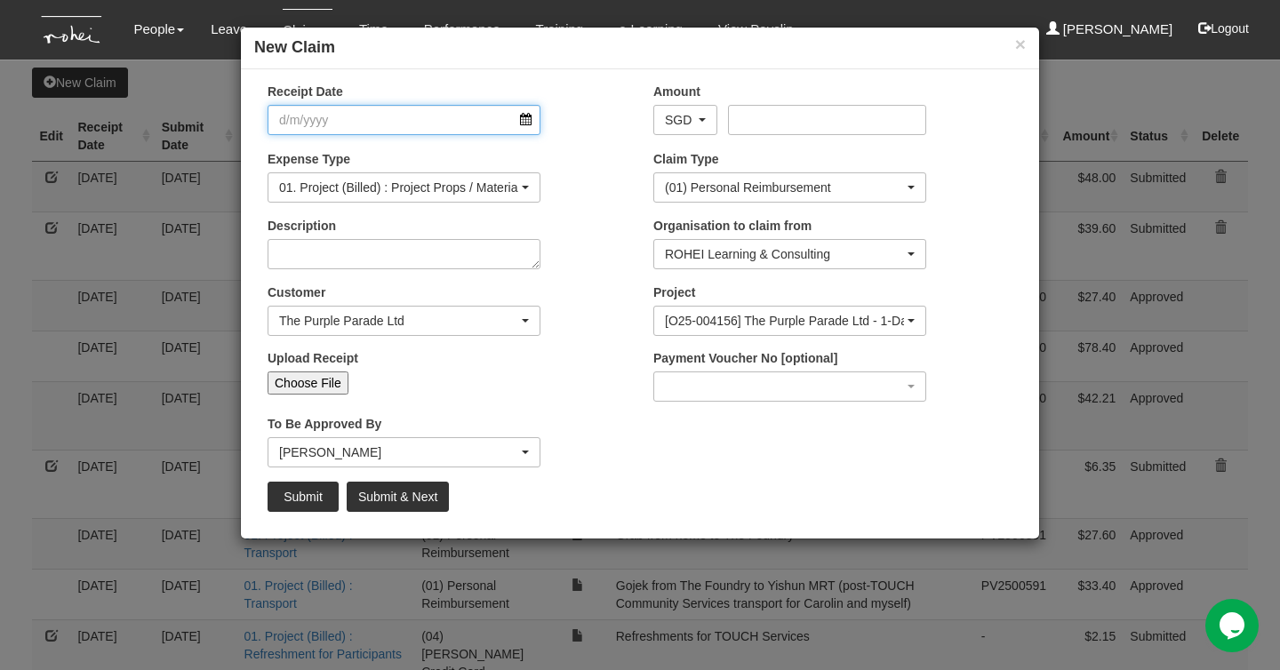
click at [527, 118] on input "Receipt Date" at bounding box center [403, 120] width 273 height 30
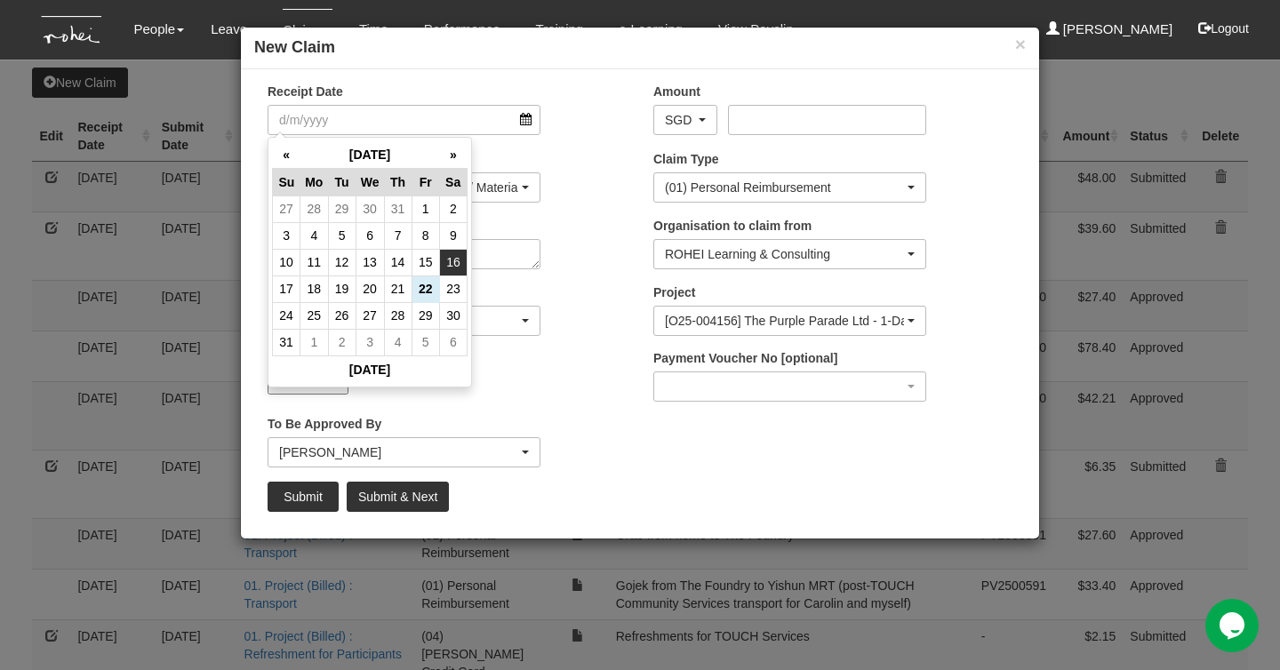
click at [457, 265] on td "16" at bounding box center [453, 262] width 28 height 27
type input "16/8/2025"
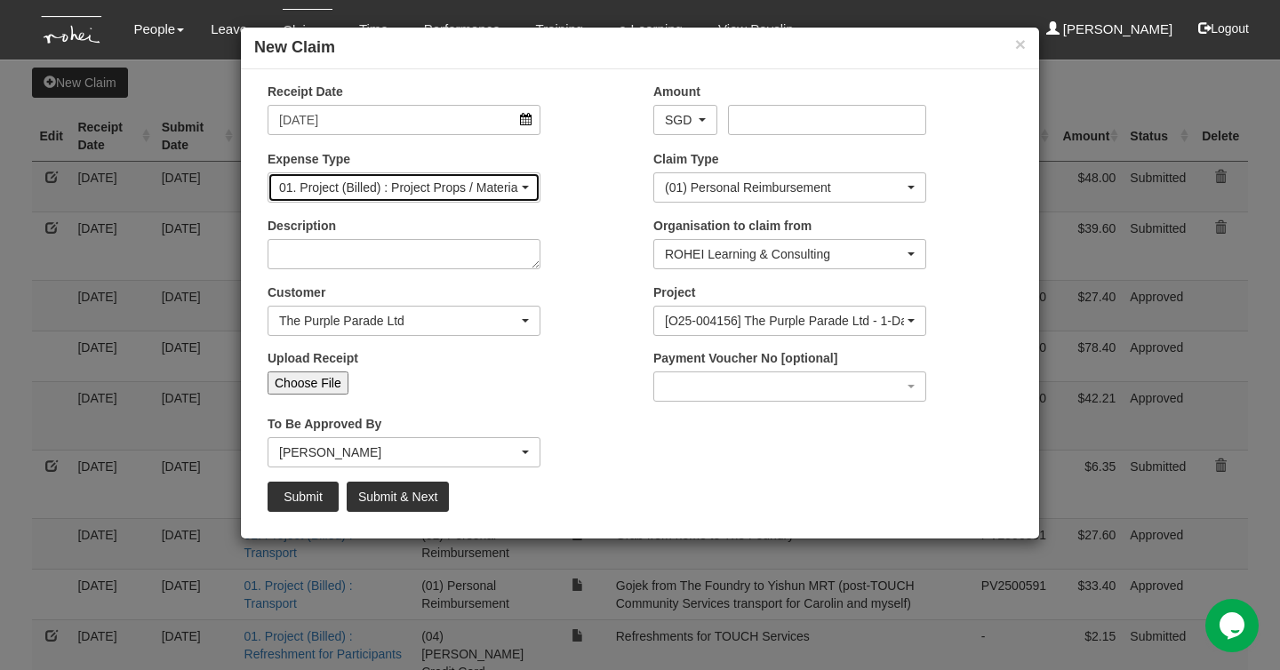
click at [517, 200] on div "01. Project (Billed) : Project Props / Materials" at bounding box center [403, 187] width 271 height 28
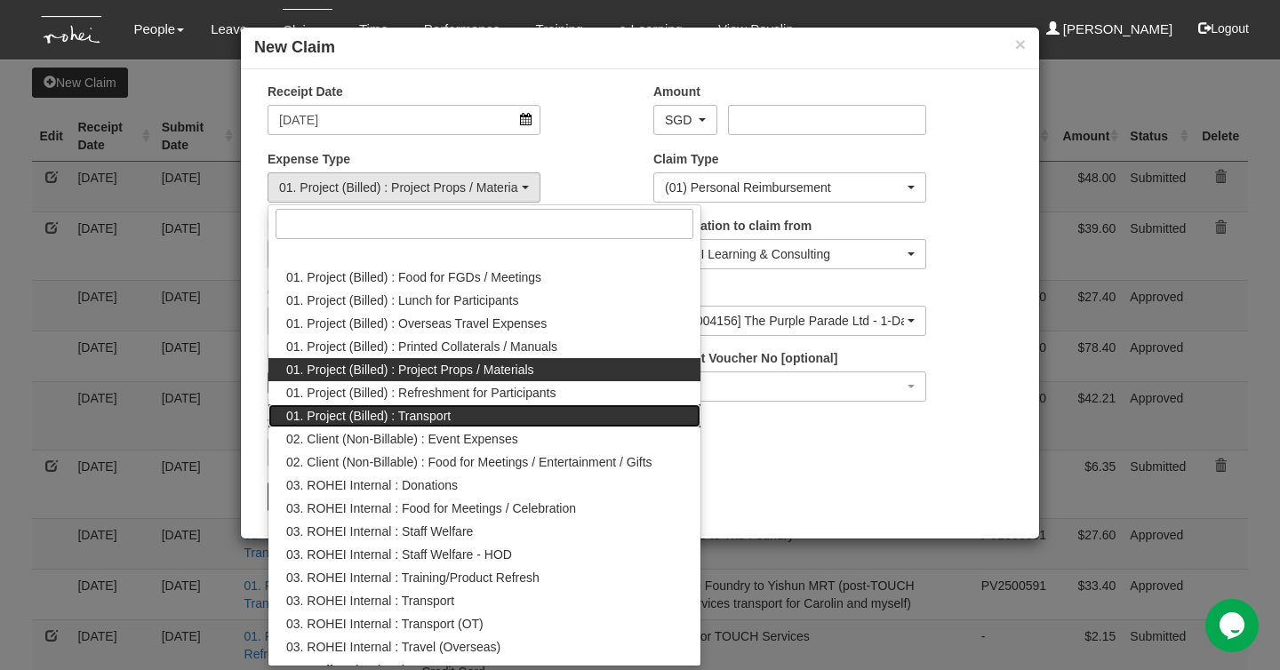
click at [526, 412] on link "01. Project (Billed) : Transport" at bounding box center [484, 415] width 432 height 23
select select "135"
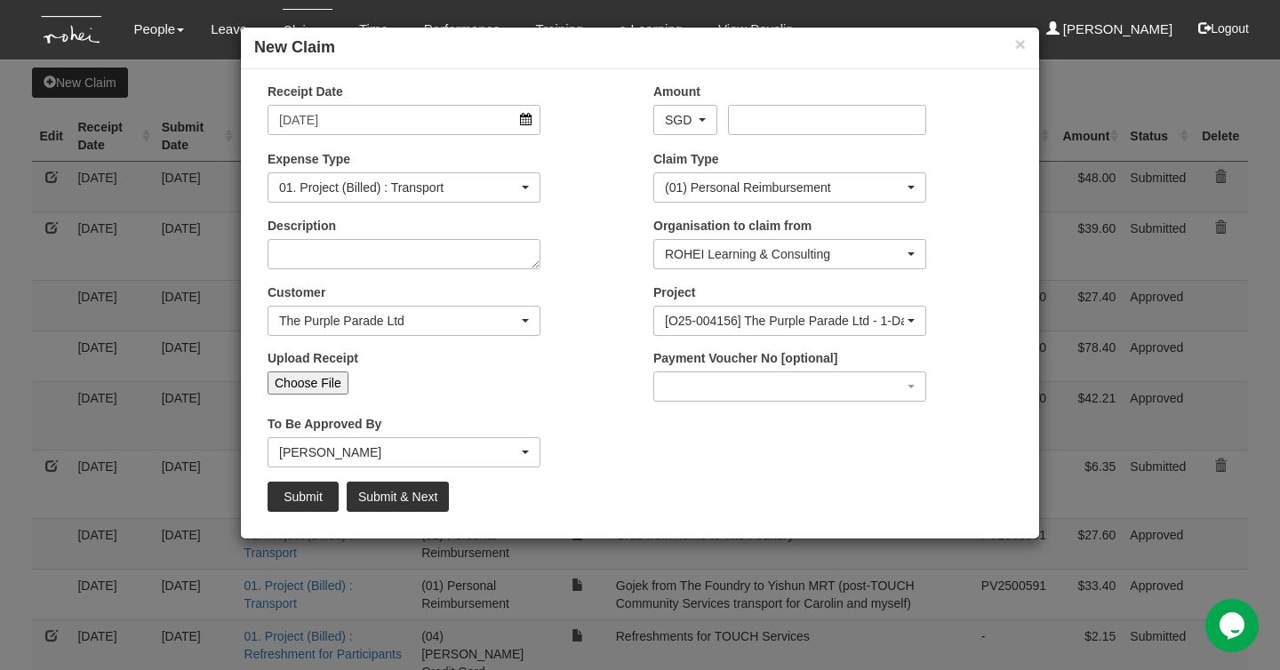
click at [315, 379] on input "Choose File" at bounding box center [307, 382] width 81 height 23
type input "C:\fakepath\TPP Gojek Home to Toa Payoh Hub.pdf"
type input "Choose Another File"
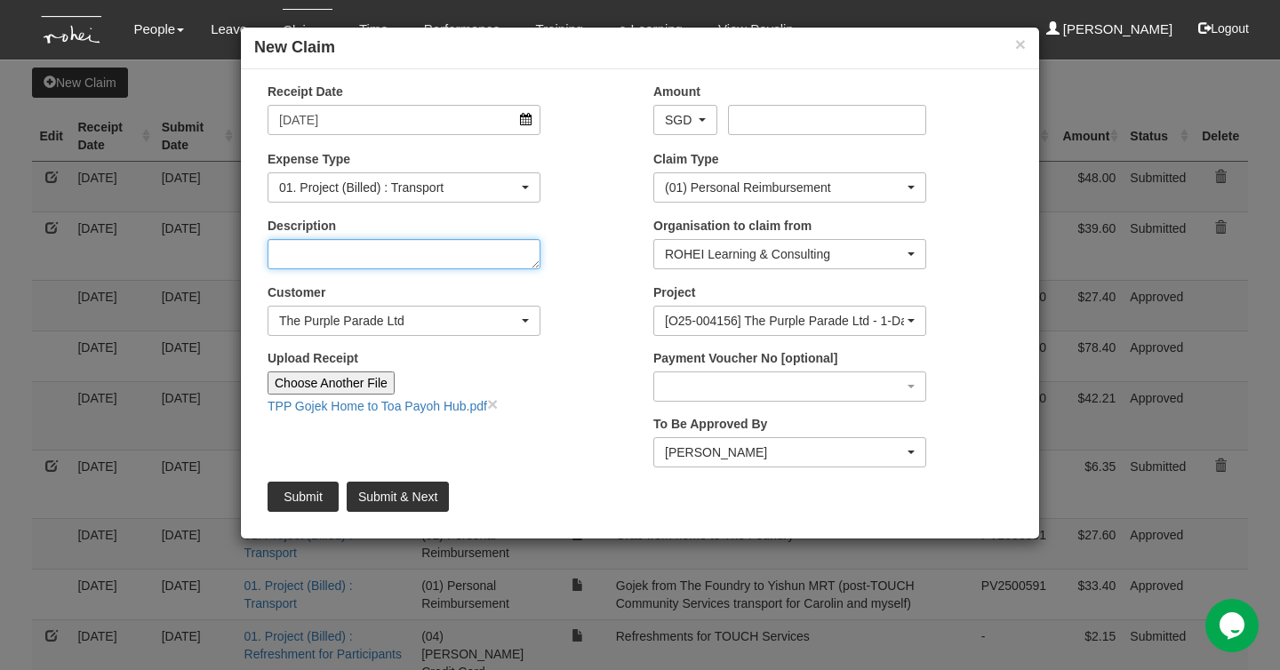
click at [407, 245] on textarea "Description" at bounding box center [403, 254] width 273 height 30
type textarea "Gojek ride from home to Toa Payoh Hub for TPP EI"
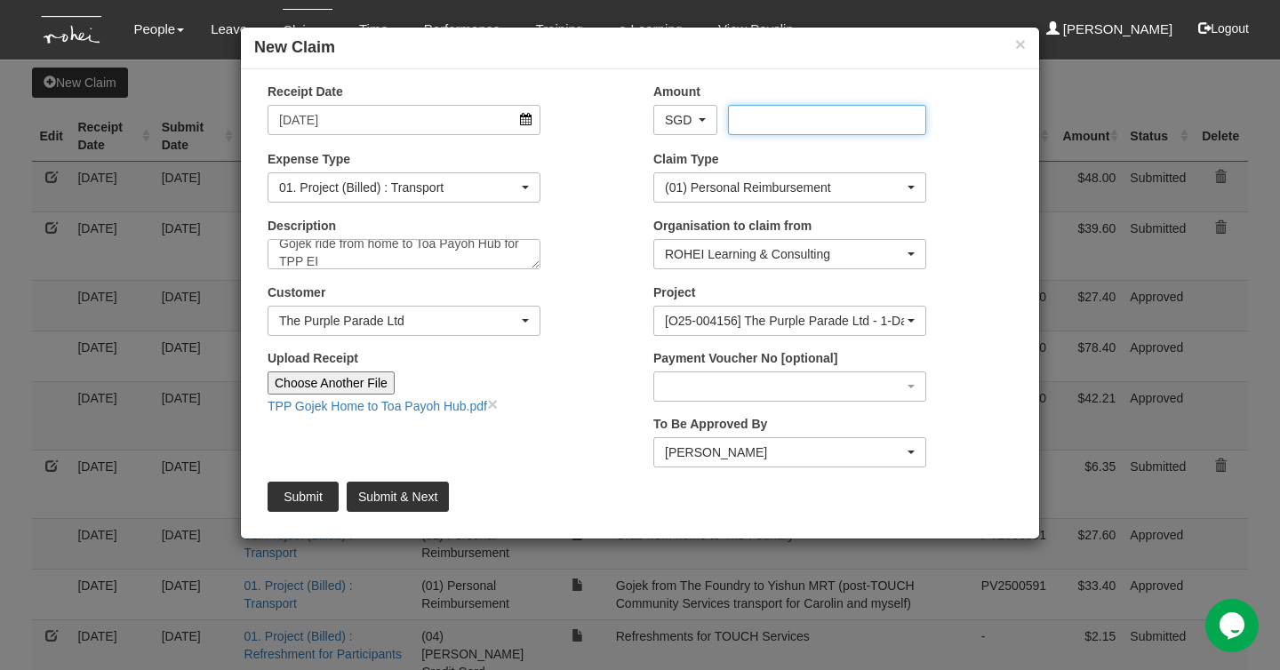
click at [761, 125] on input "Amount" at bounding box center [826, 120] width 197 height 30
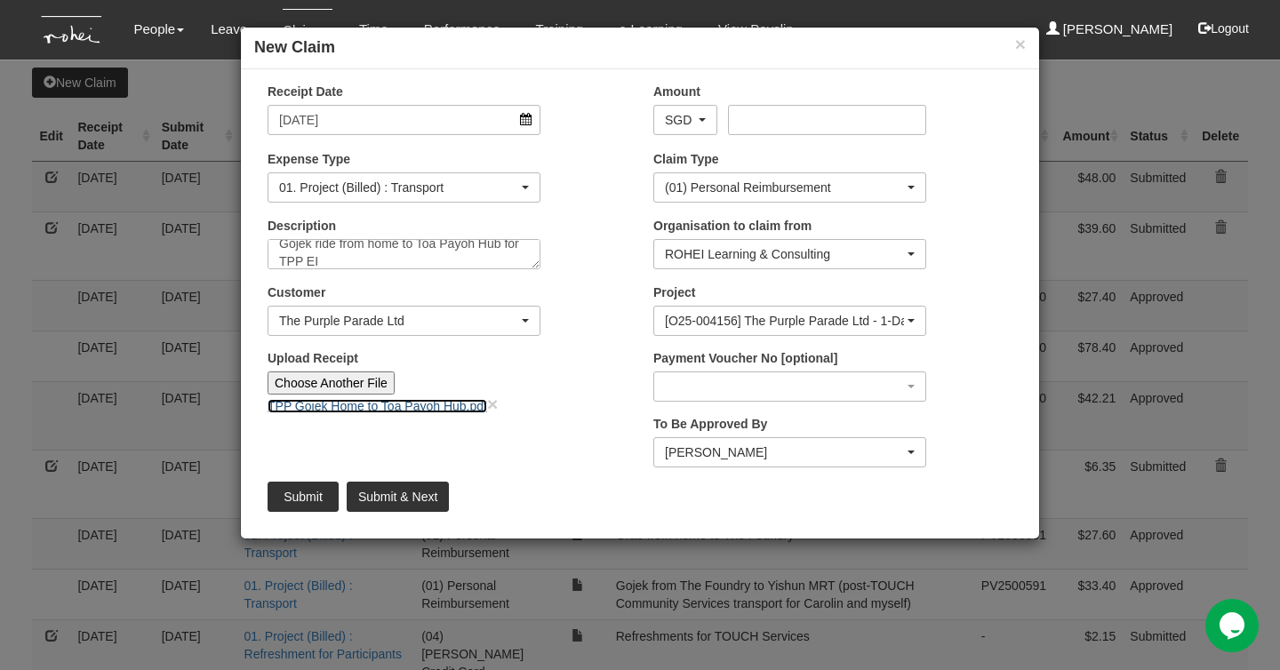
click at [454, 399] on link "TPP Gojek Home to Toa Payoh Hub.pdf" at bounding box center [376, 406] width 219 height 14
click at [759, 135] on div at bounding box center [776, 135] width 273 height 1
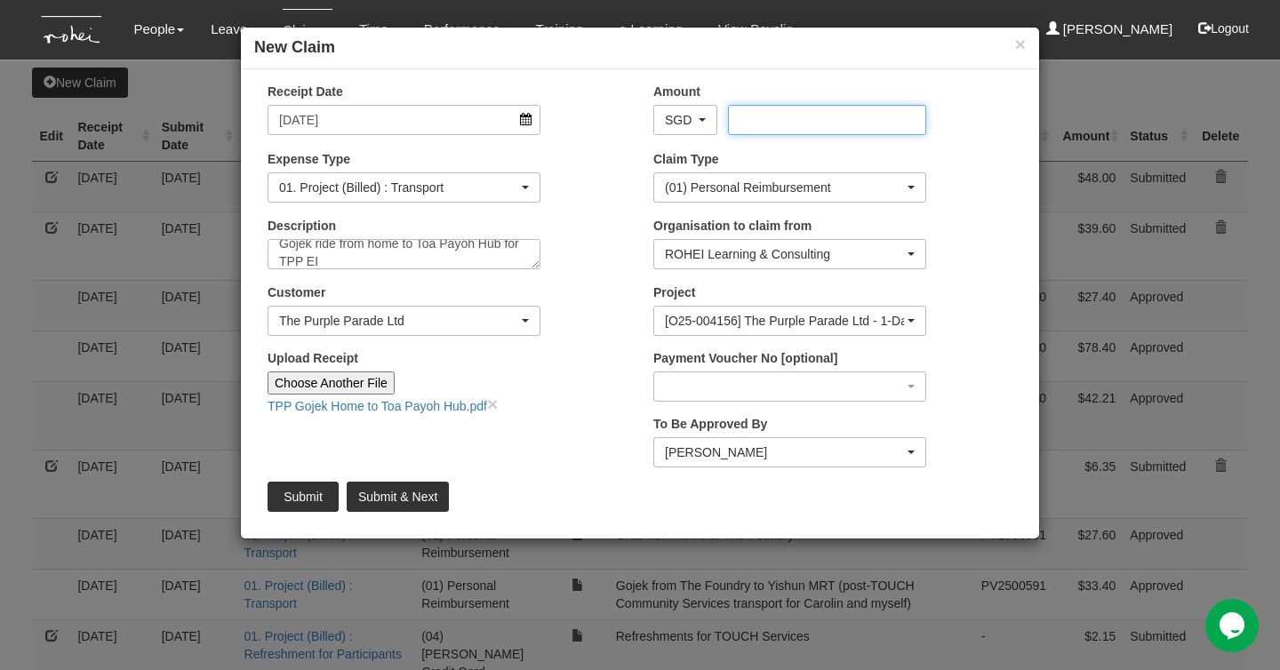
click at [768, 122] on input "Amount" at bounding box center [826, 120] width 197 height 30
type input "18.50"
click at [603, 235] on div "Description Gojek ride from home to Toa Payoh Hub for TPP EI" at bounding box center [447, 250] width 386 height 66
click at [422, 494] on input "Submit & Next" at bounding box center [398, 497] width 102 height 30
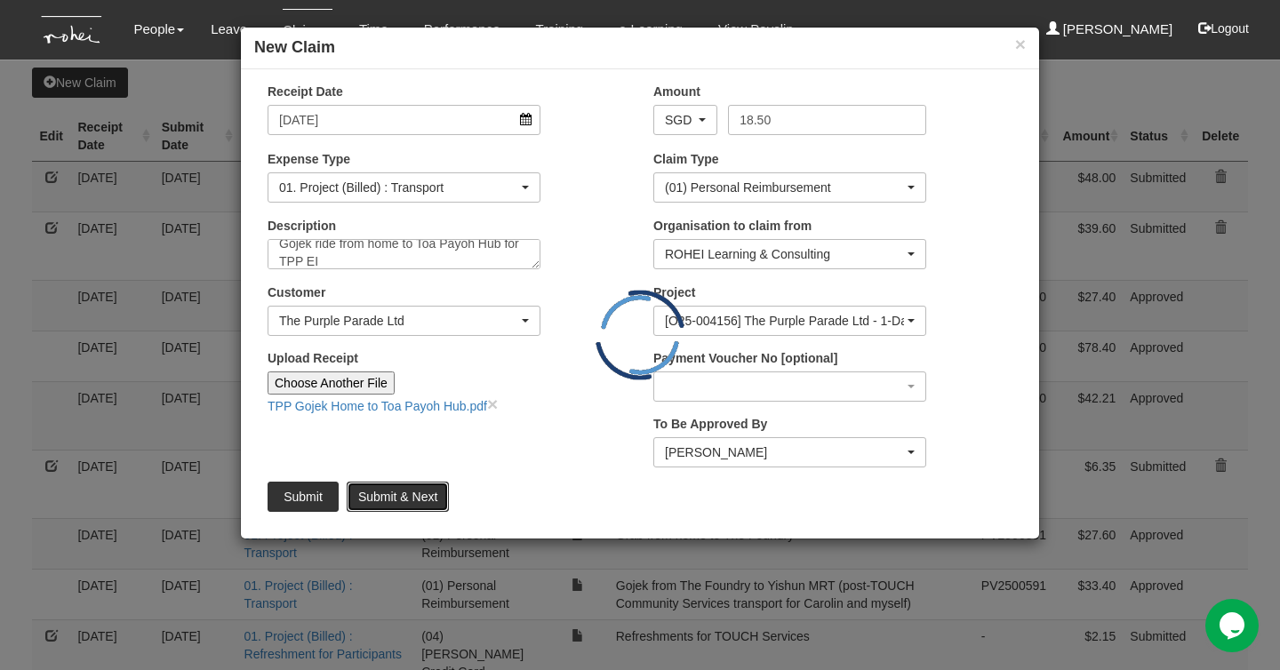
type input "Choose File"
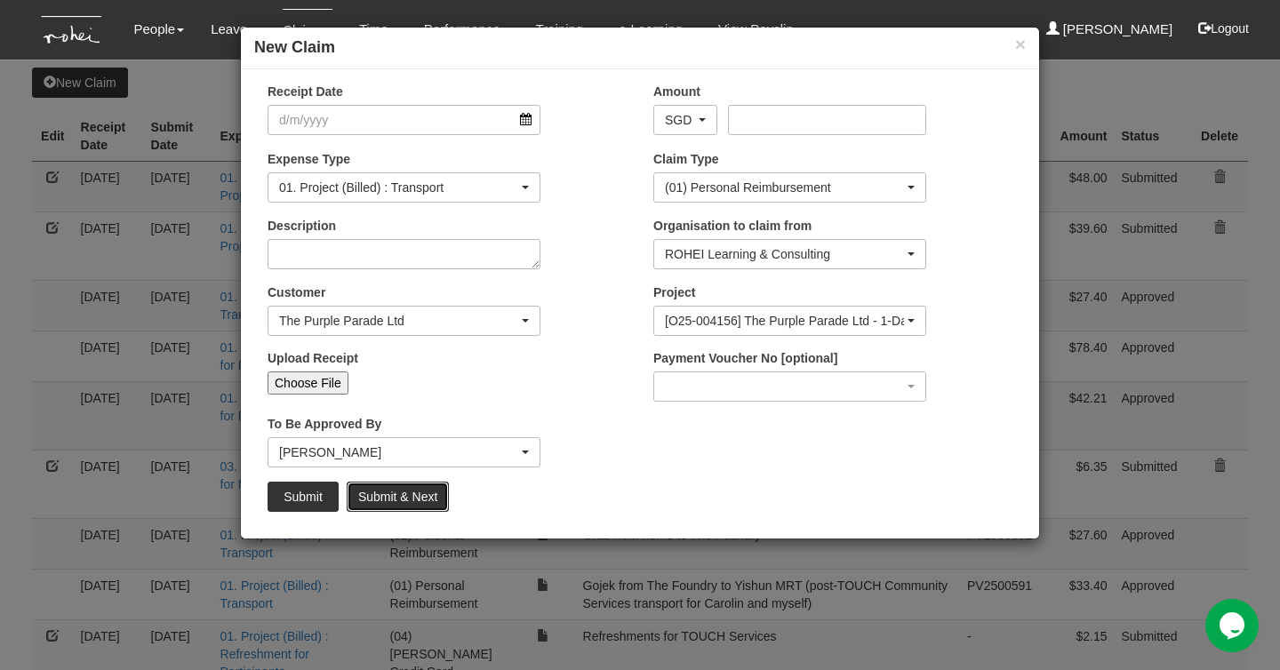
select select "50"
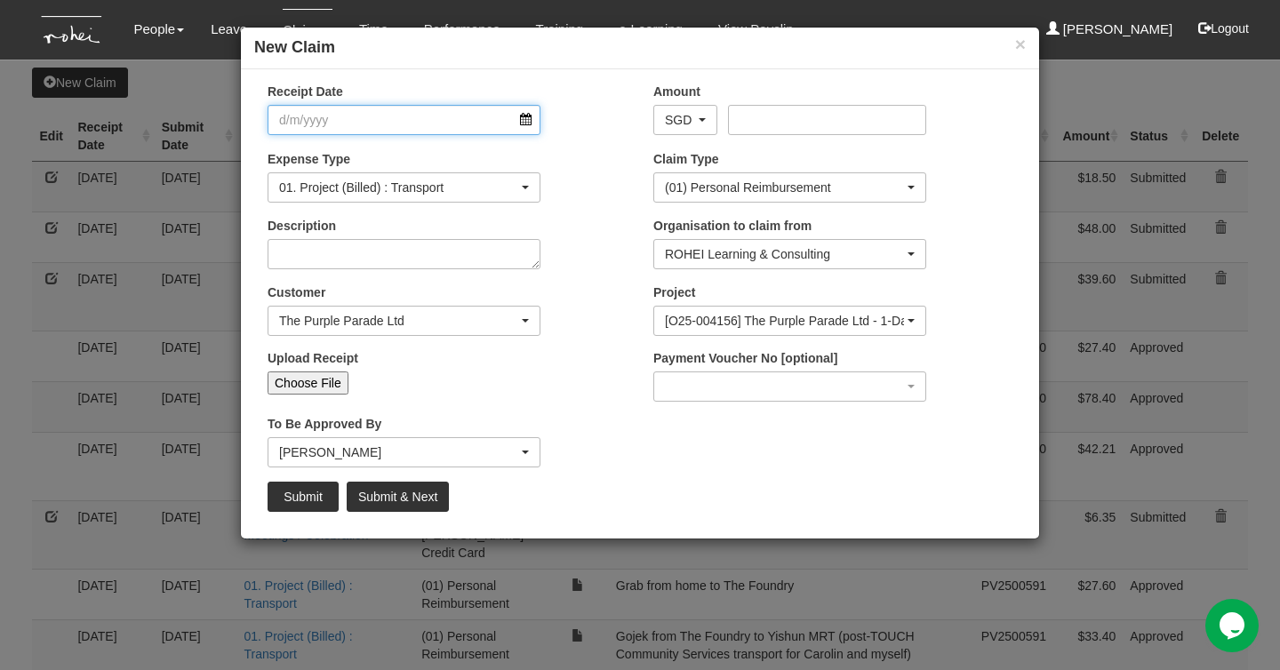
click at [523, 117] on input "Receipt Date" at bounding box center [403, 120] width 273 height 30
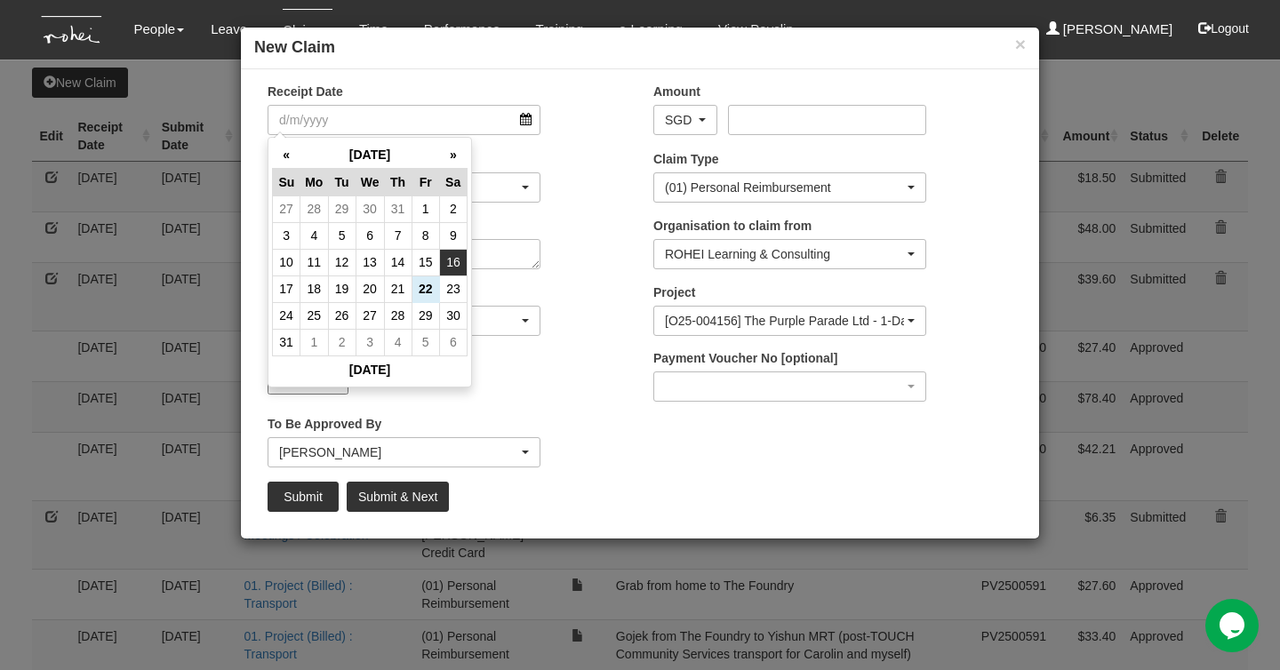
click at [451, 259] on td "16" at bounding box center [453, 262] width 28 height 27
type input "16/8/2025"
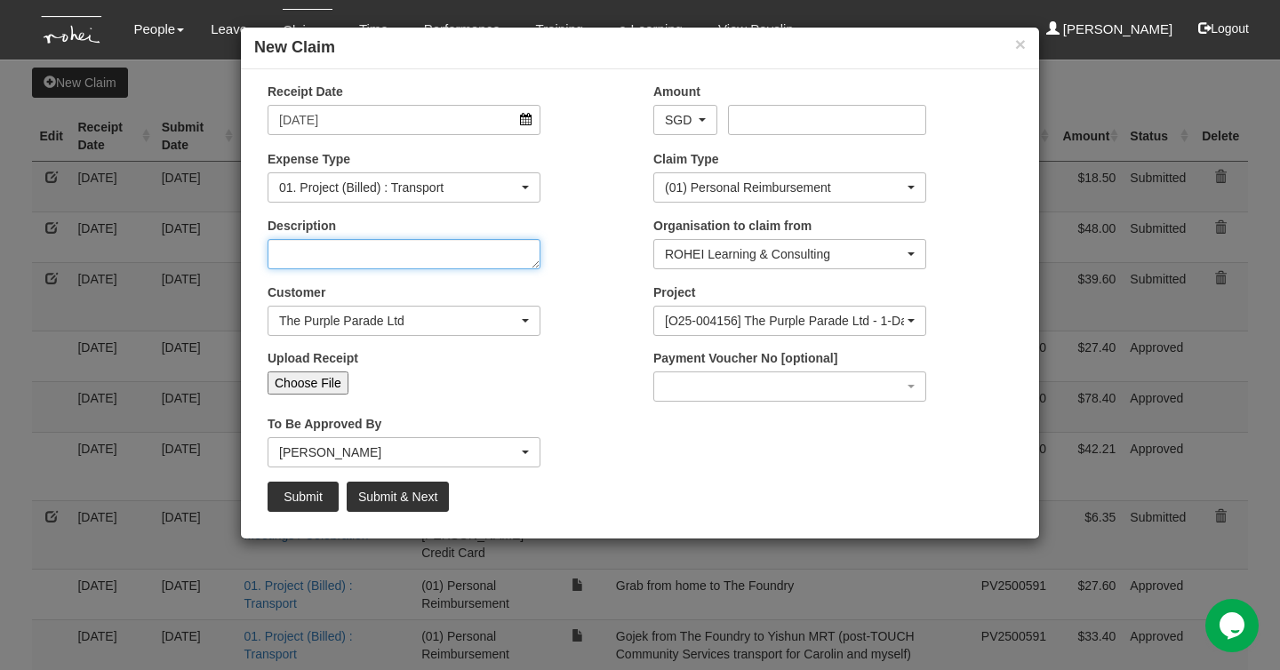
click at [422, 266] on textarea "Description" at bounding box center [403, 254] width 273 height 30
click at [331, 375] on input "Choose File" at bounding box center [307, 382] width 81 height 23
type input "C:\fakepath\TPP Grab from DNI to home 16082025.pdf"
type input "Choose Another File"
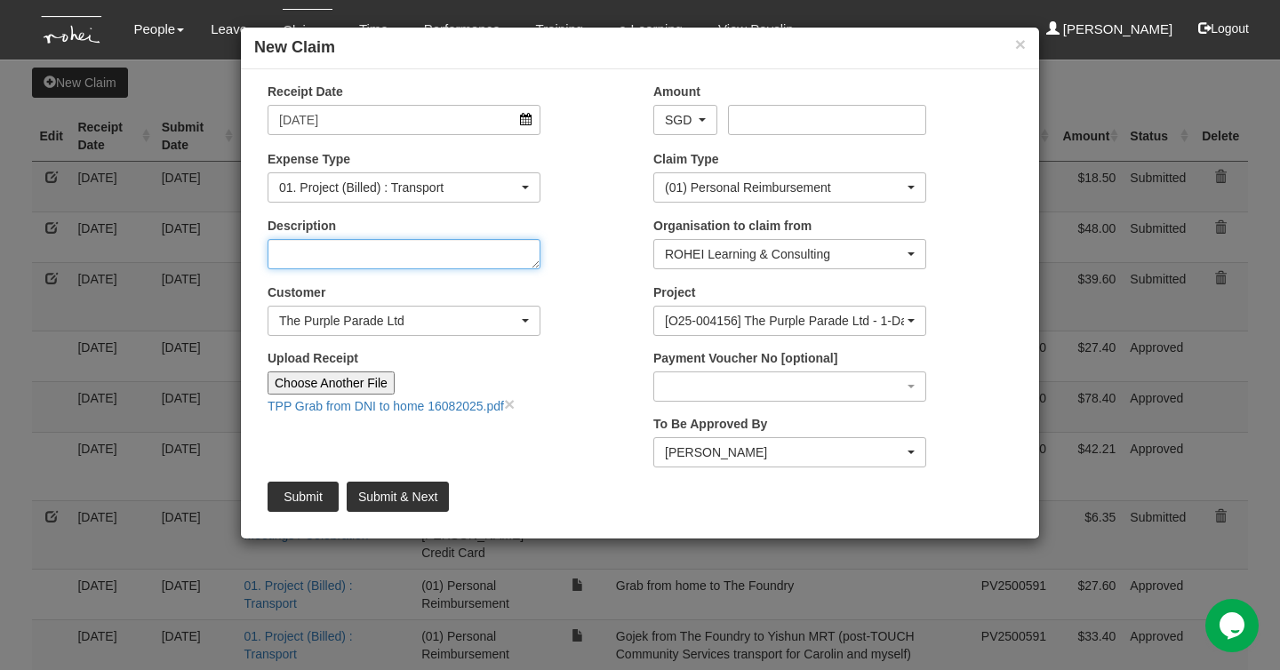
click at [385, 258] on textarea "Description" at bounding box center [403, 254] width 273 height 30
click at [318, 267] on textarea "Grab ride from DNI to home after dropping off logs post-TPP EI" at bounding box center [403, 254] width 273 height 30
type textarea "Grab ride from DNI to home after dropping off logs at office post-TPP EI"
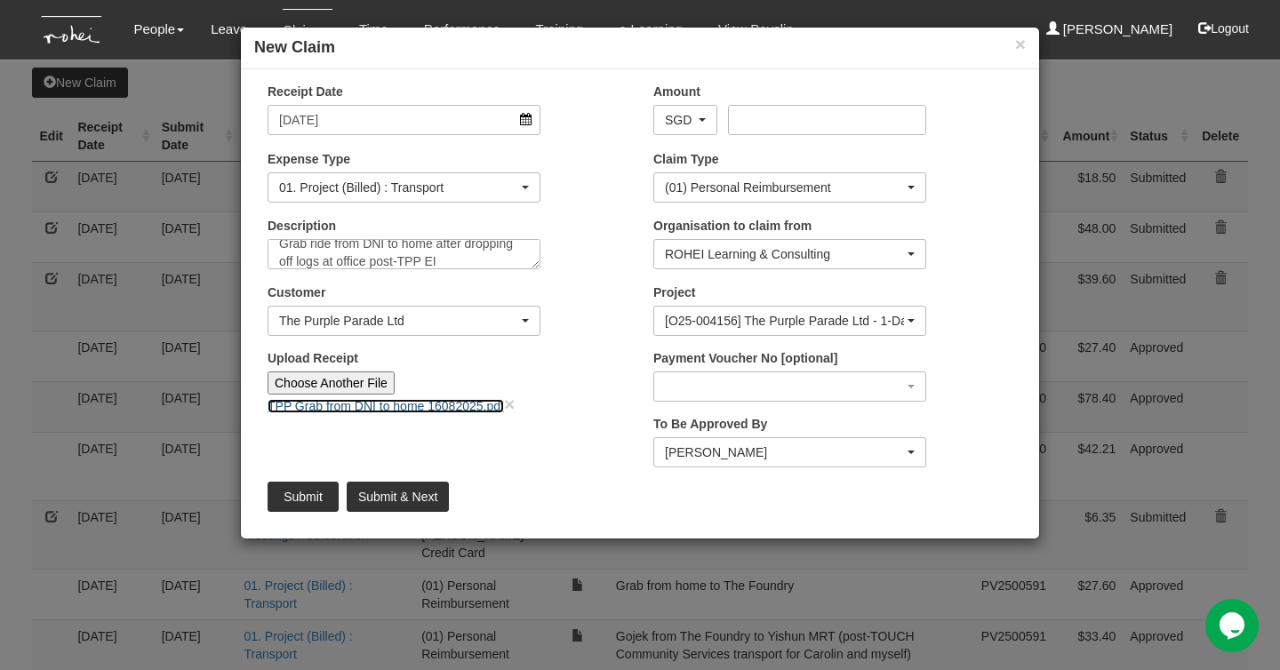
click at [361, 405] on link "TPP Grab from DNI to home 16082025.pdf" at bounding box center [385, 406] width 236 height 14
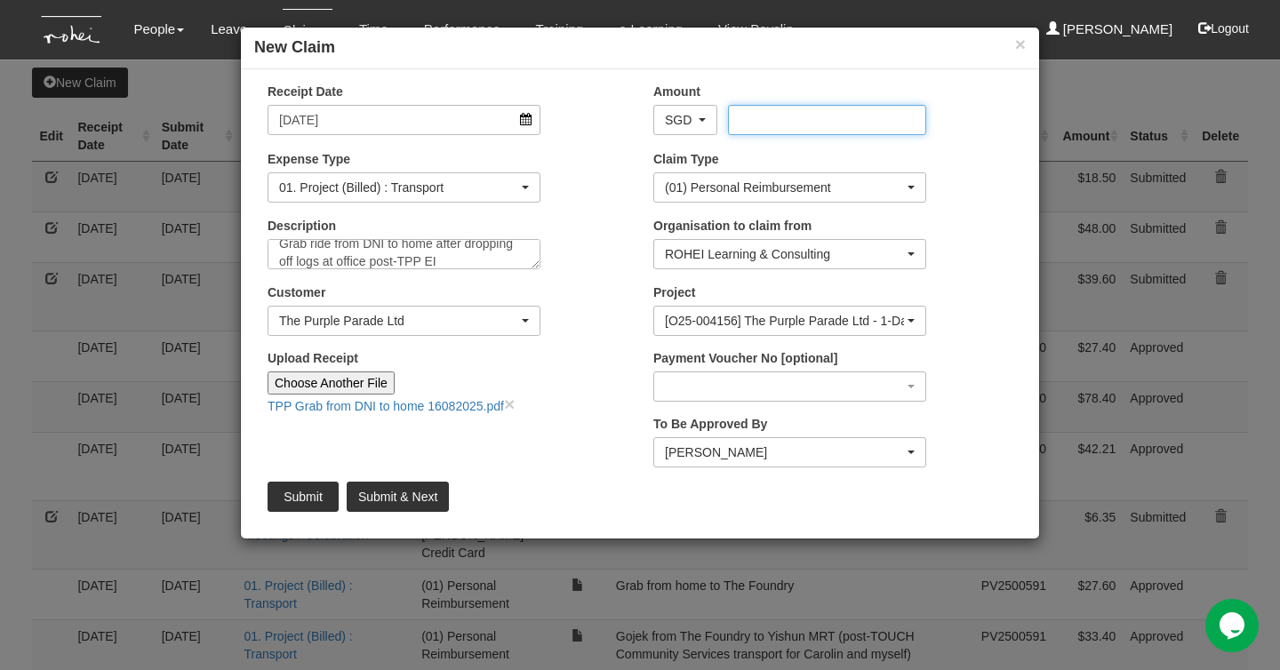
click at [771, 127] on input "Amount" at bounding box center [826, 120] width 197 height 30
type input "31.90"
click at [316, 491] on input "Submit" at bounding box center [302, 497] width 71 height 30
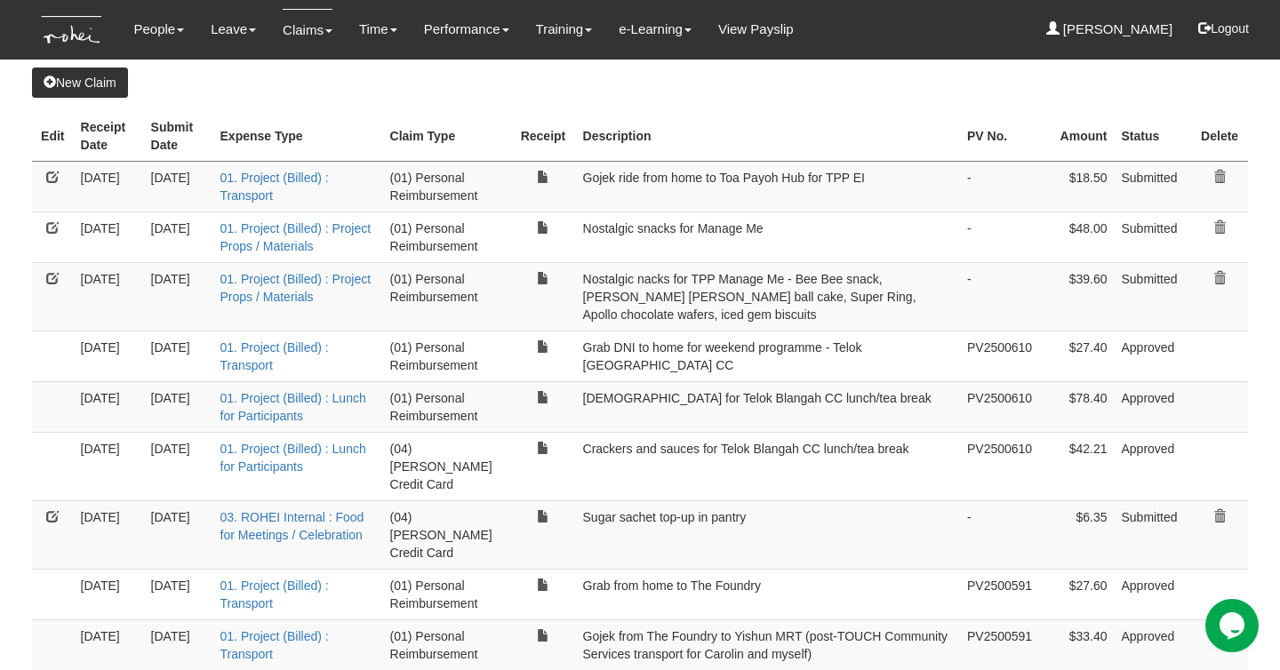
select select "50"
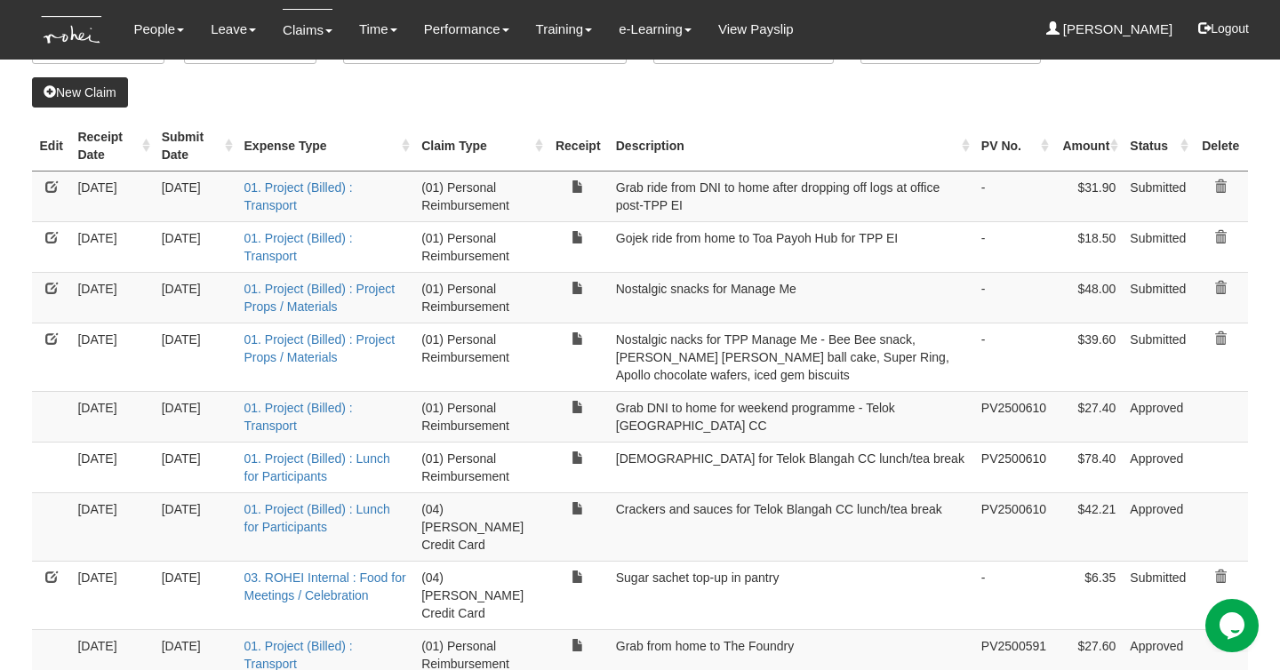
scroll to position [115, 0]
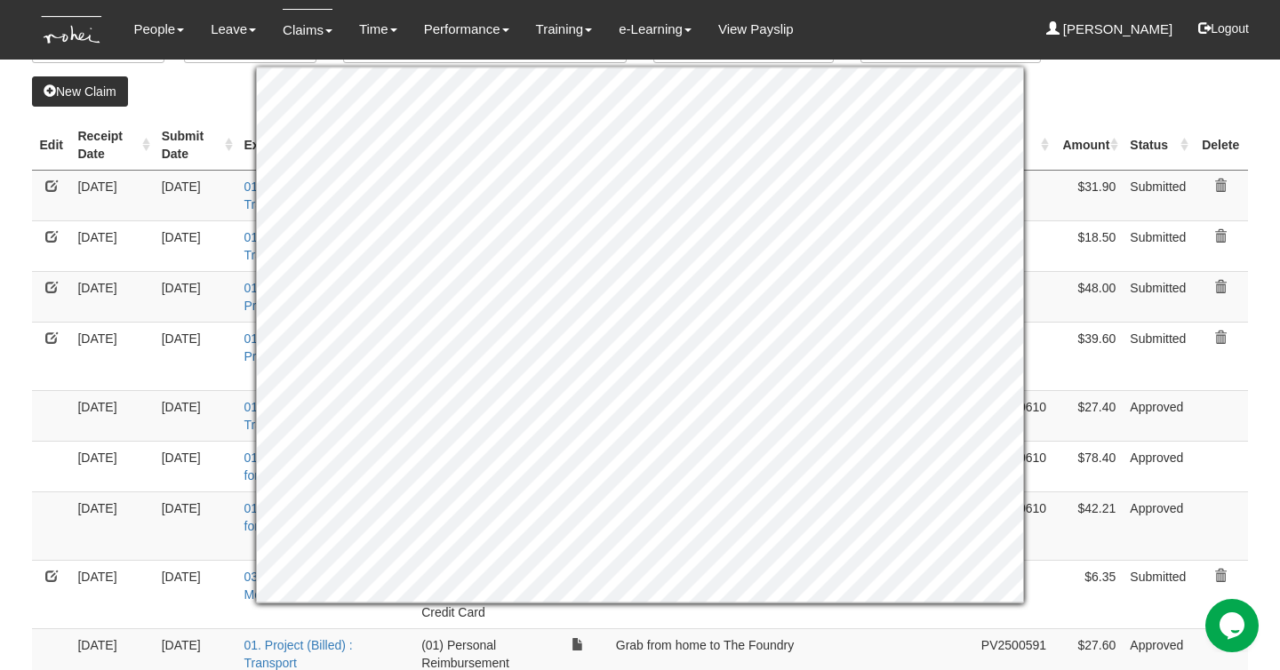
click at [870, 48] on div "People Personal Information Staff Directory Leave Apply for Leave Claim Time Of…" at bounding box center [639, 30] width 1189 height 60
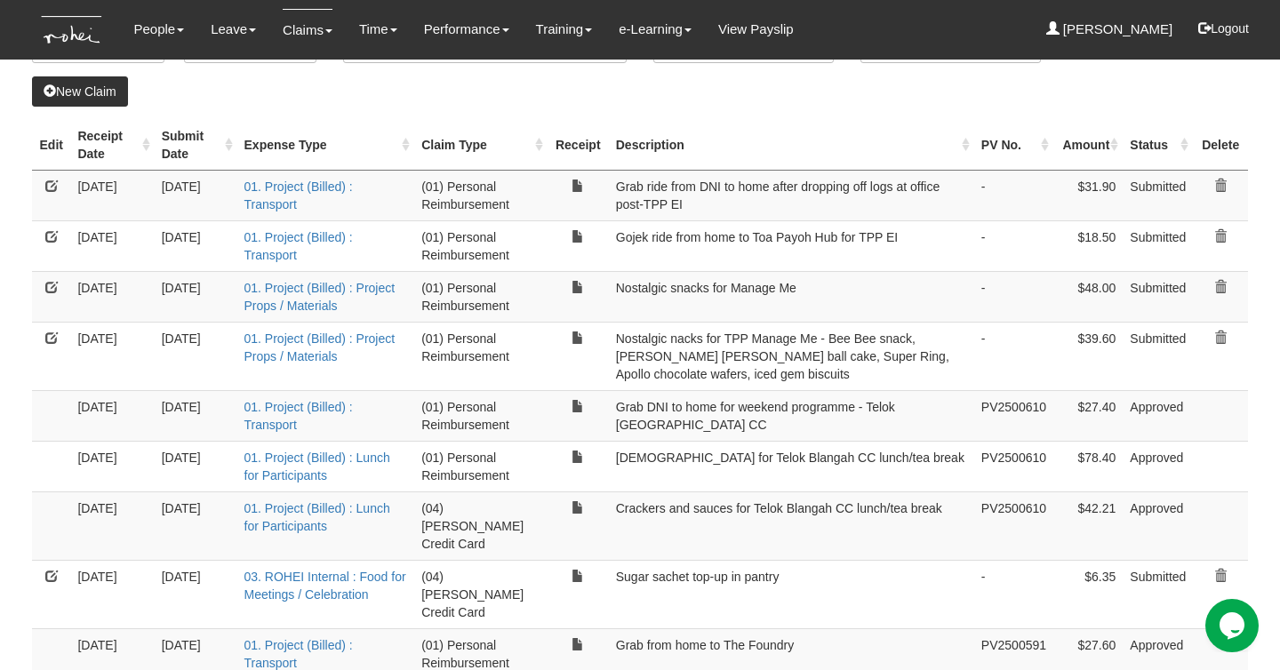
click at [49, 286] on link at bounding box center [51, 287] width 12 height 12
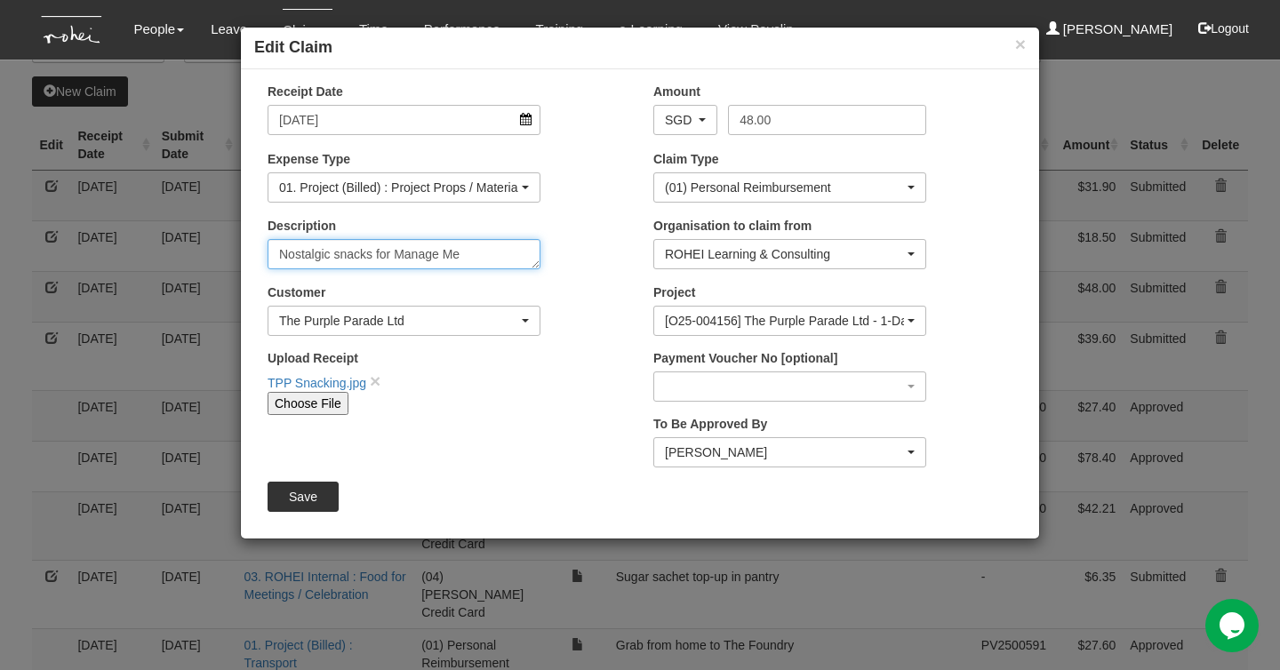
click at [390, 261] on textarea "Nostalgic snacks for Manage Me" at bounding box center [403, 254] width 273 height 30
type textarea "Nostalgic snacks for TPP Manage Me"
click at [284, 497] on input "Save" at bounding box center [302, 497] width 71 height 30
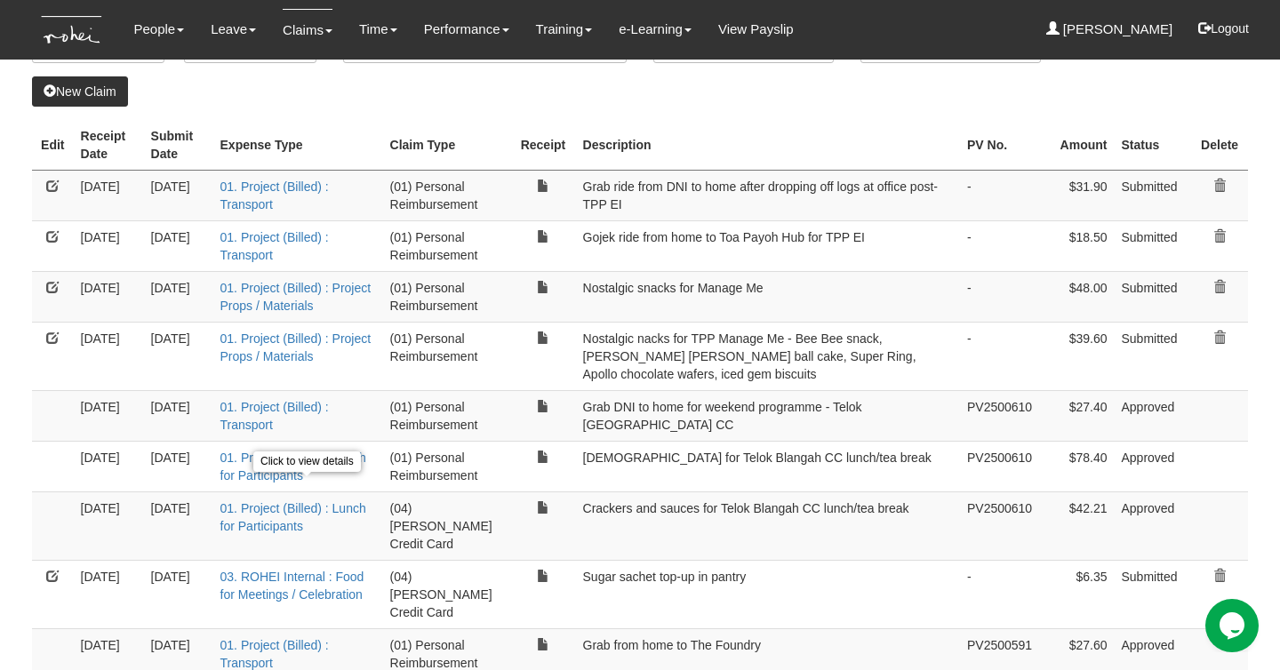
select select "50"
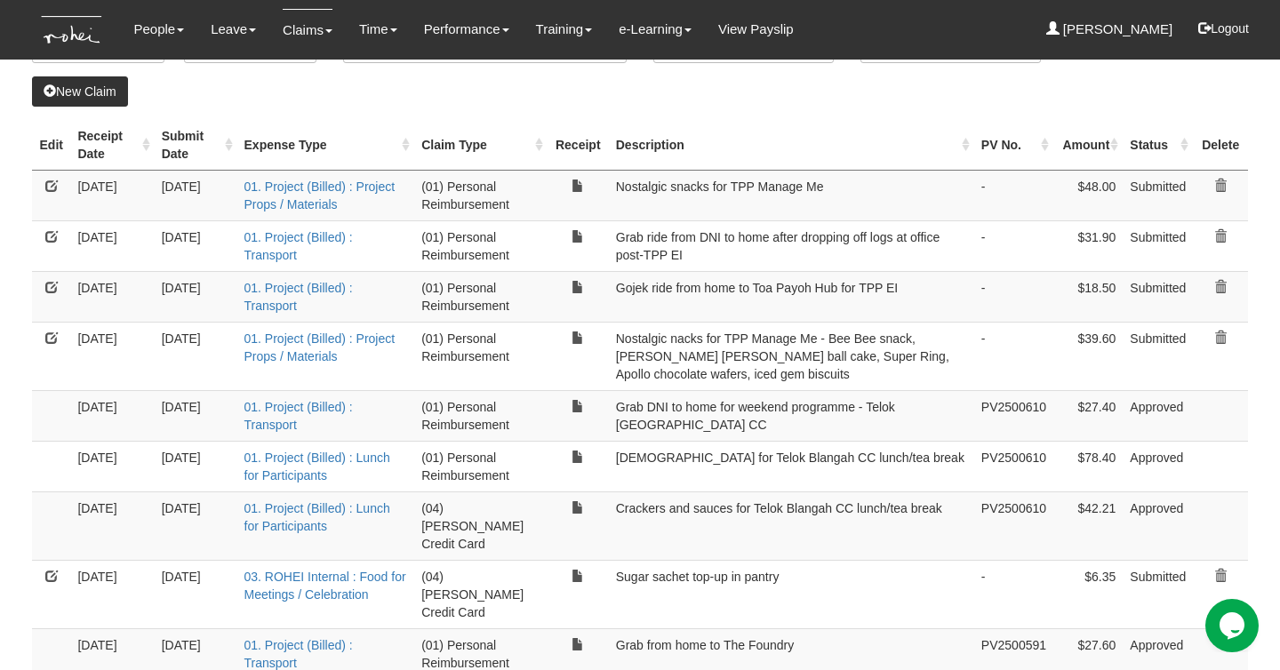
click at [54, 285] on link at bounding box center [51, 287] width 12 height 12
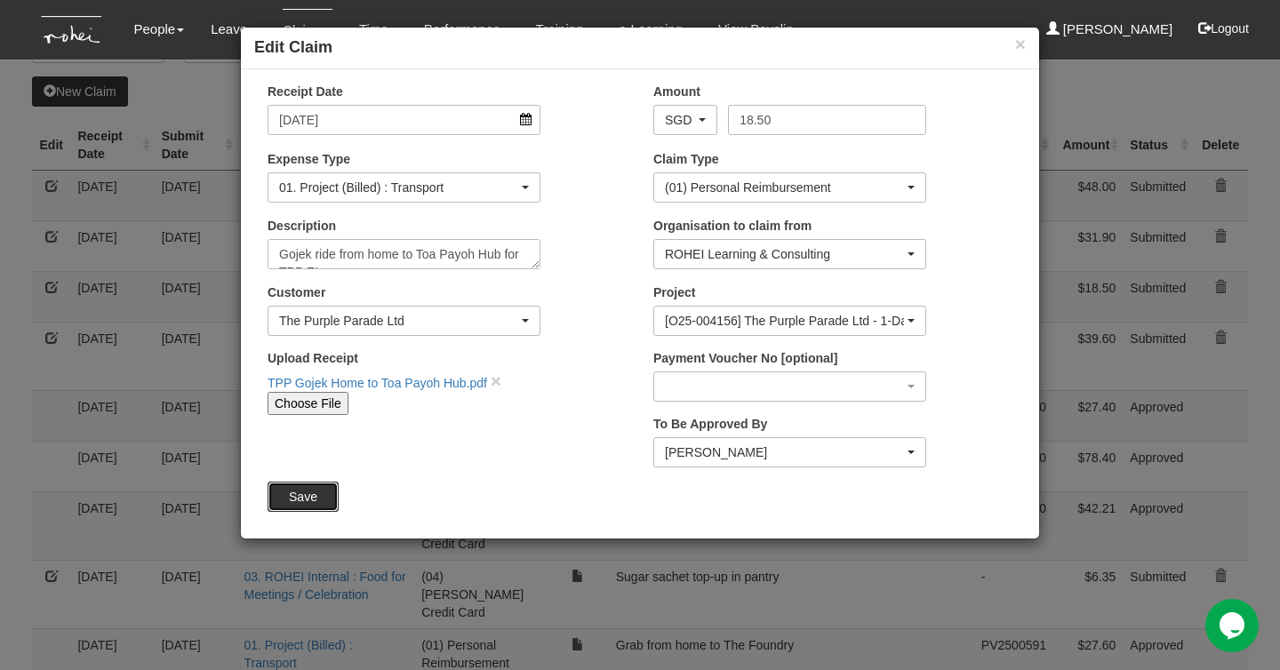
click at [294, 494] on input "Save" at bounding box center [302, 497] width 71 height 30
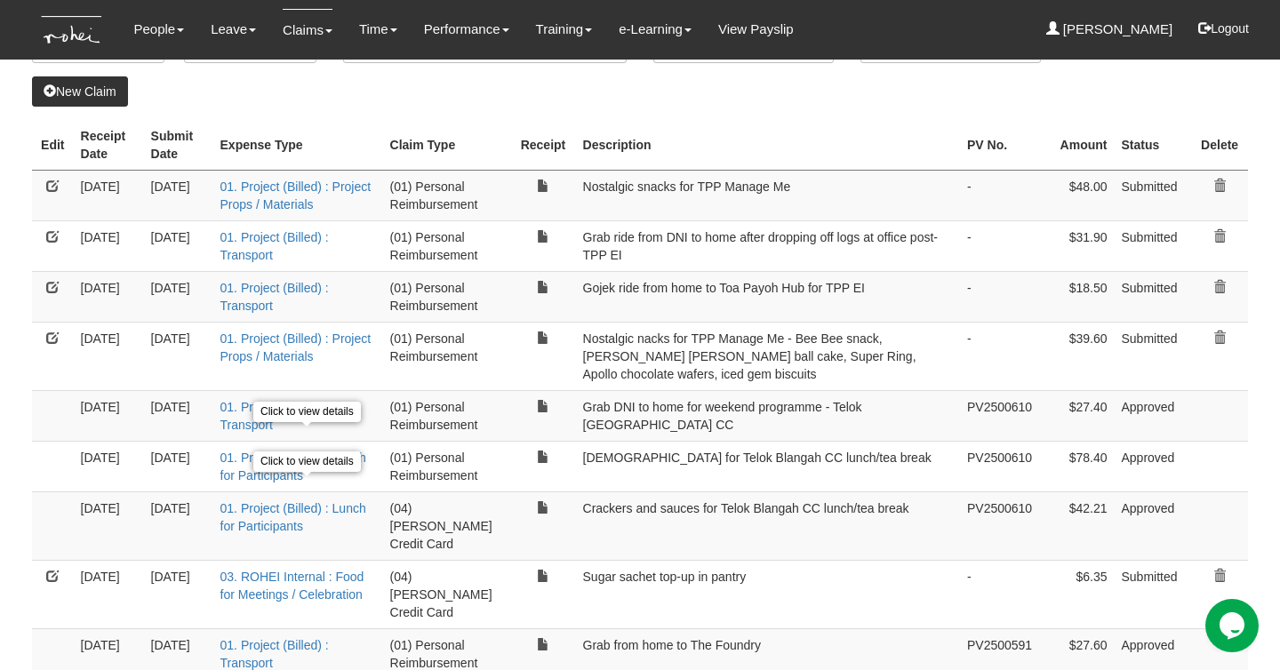
select select "50"
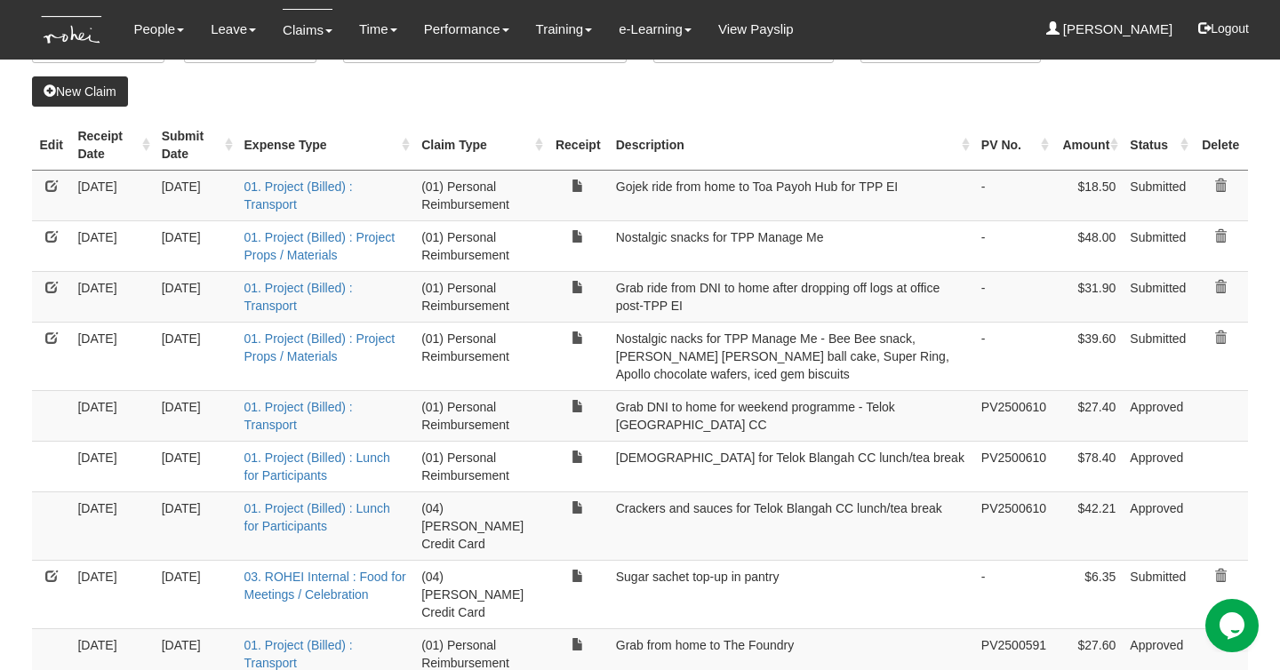
click at [49, 287] on link at bounding box center [51, 287] width 12 height 12
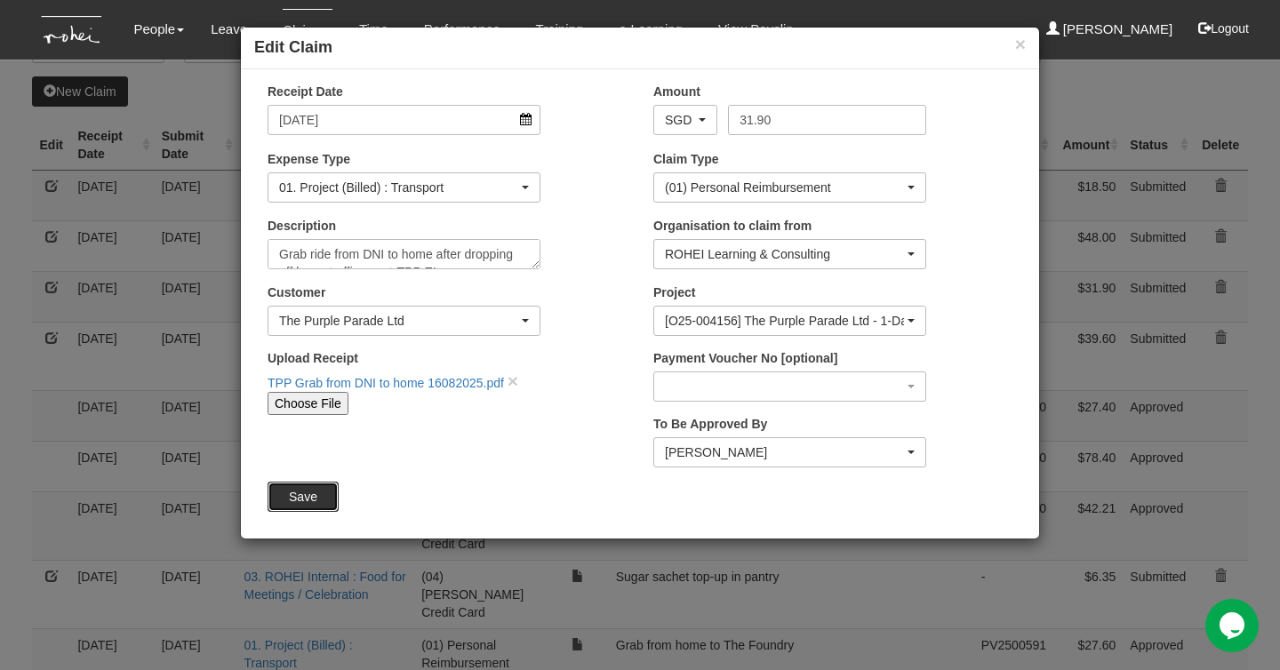
click at [327, 500] on input "Save" at bounding box center [302, 497] width 71 height 30
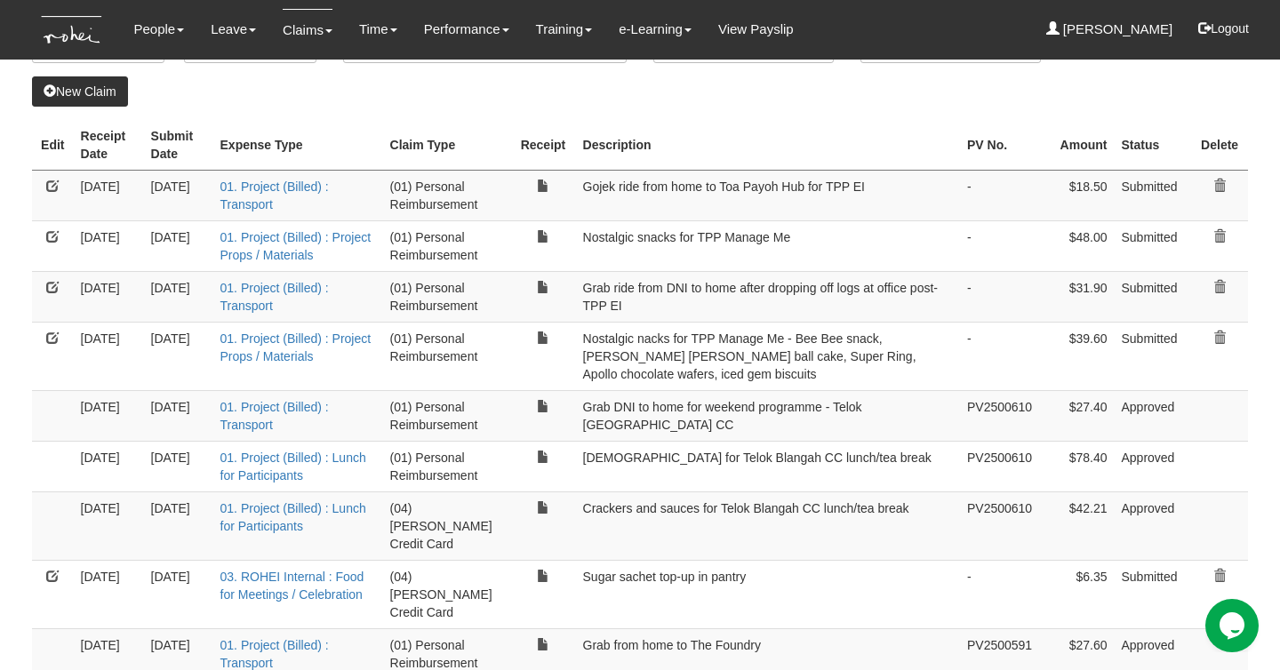
select select "50"
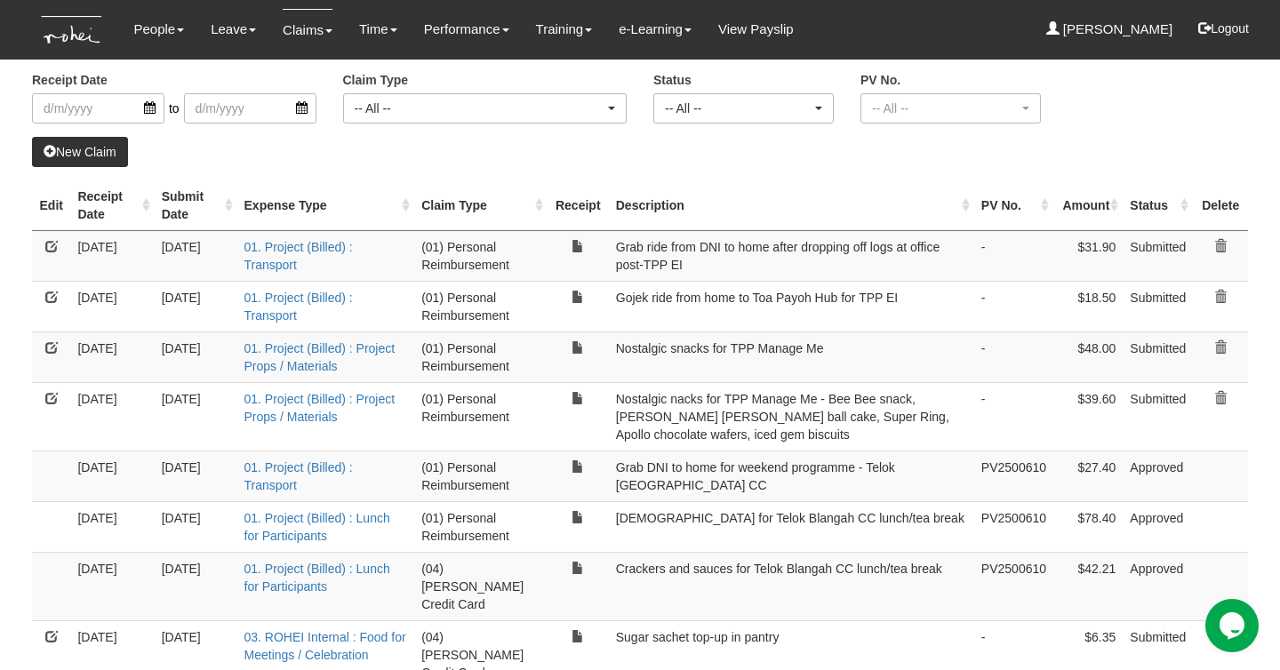
scroll to position [56, 0]
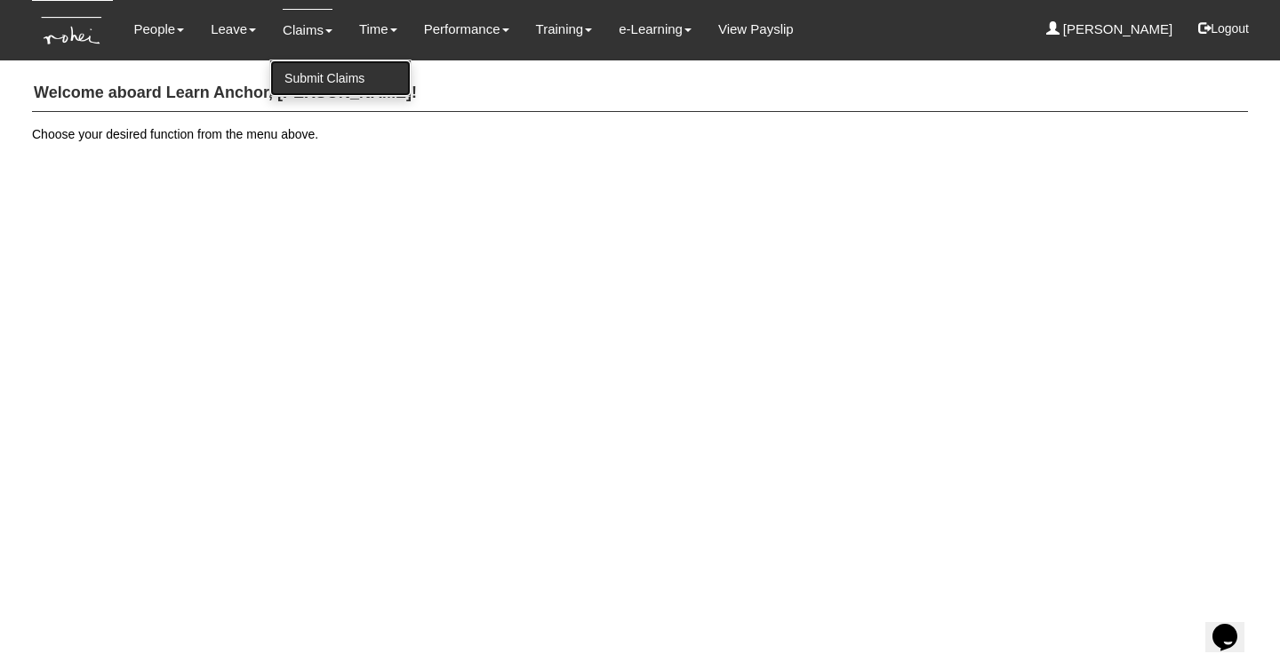
click at [307, 74] on link "Submit Claims" at bounding box center [340, 78] width 140 height 36
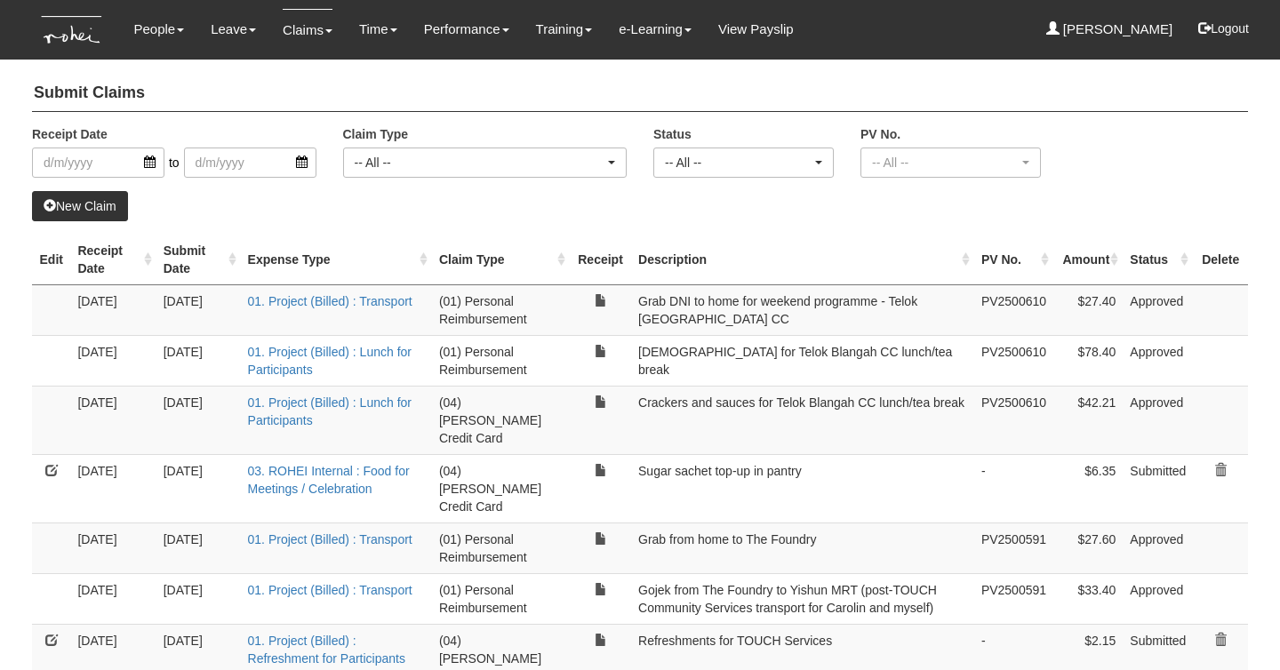
select select "50"
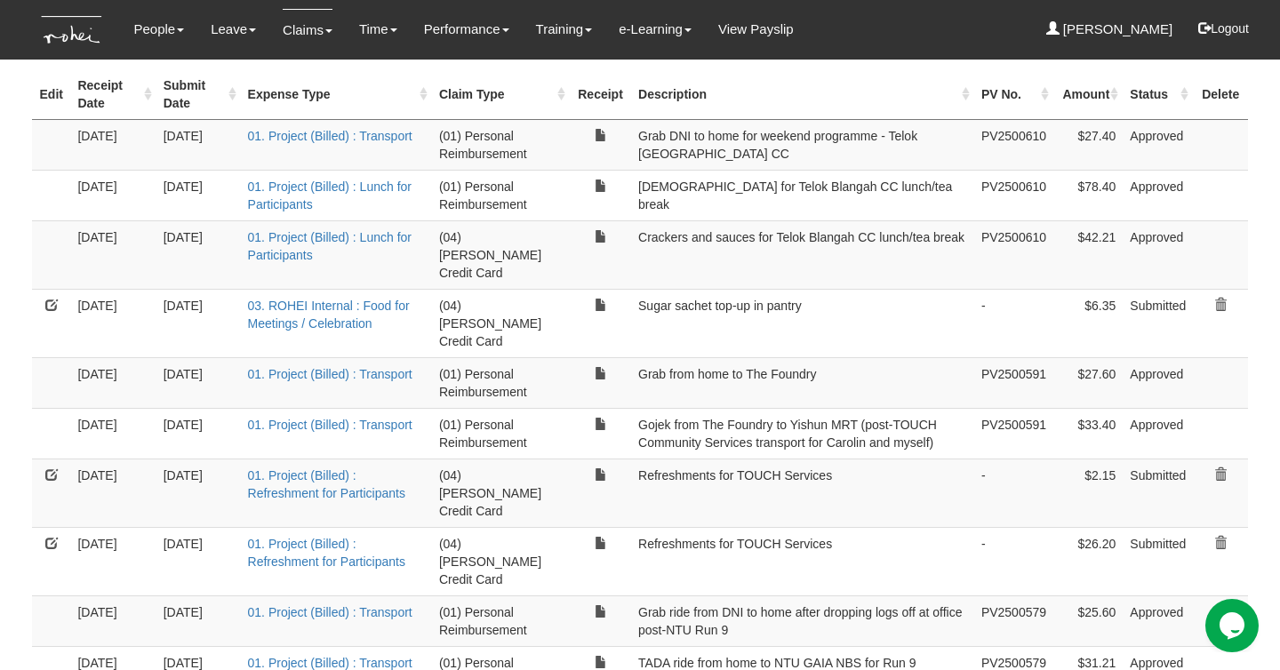
scroll to position [167, 0]
click at [52, 535] on link at bounding box center [51, 541] width 12 height 12
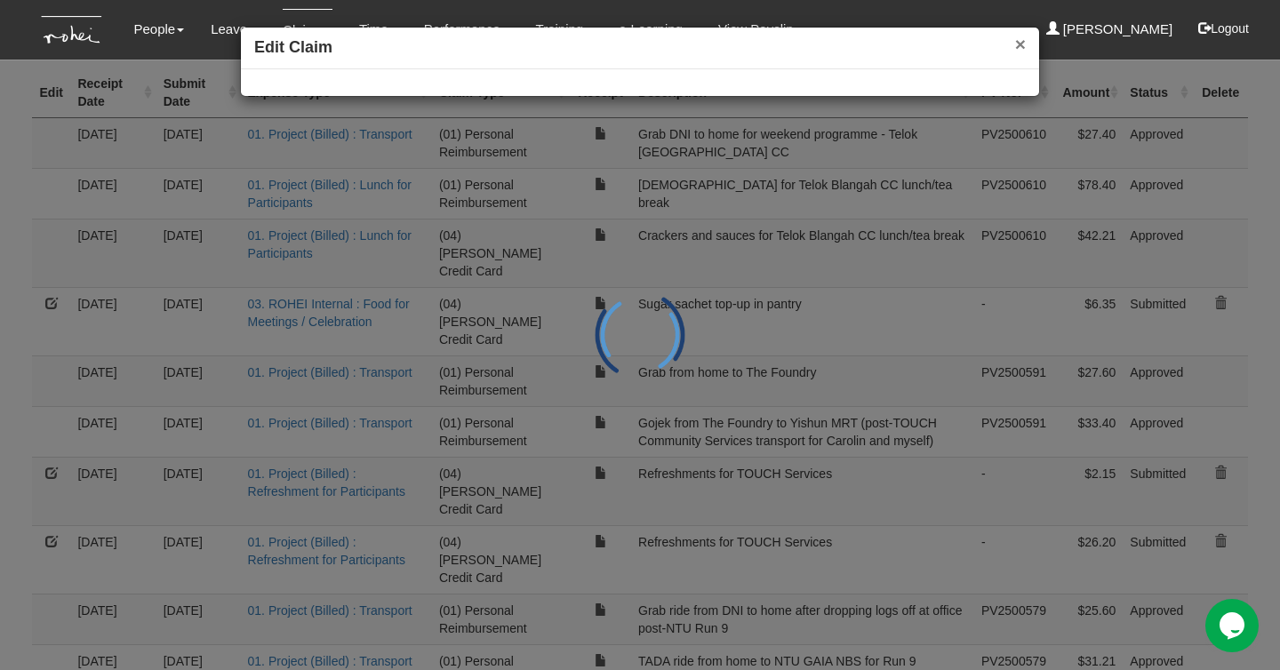
click at [1019, 51] on button "×" at bounding box center [1020, 44] width 11 height 19
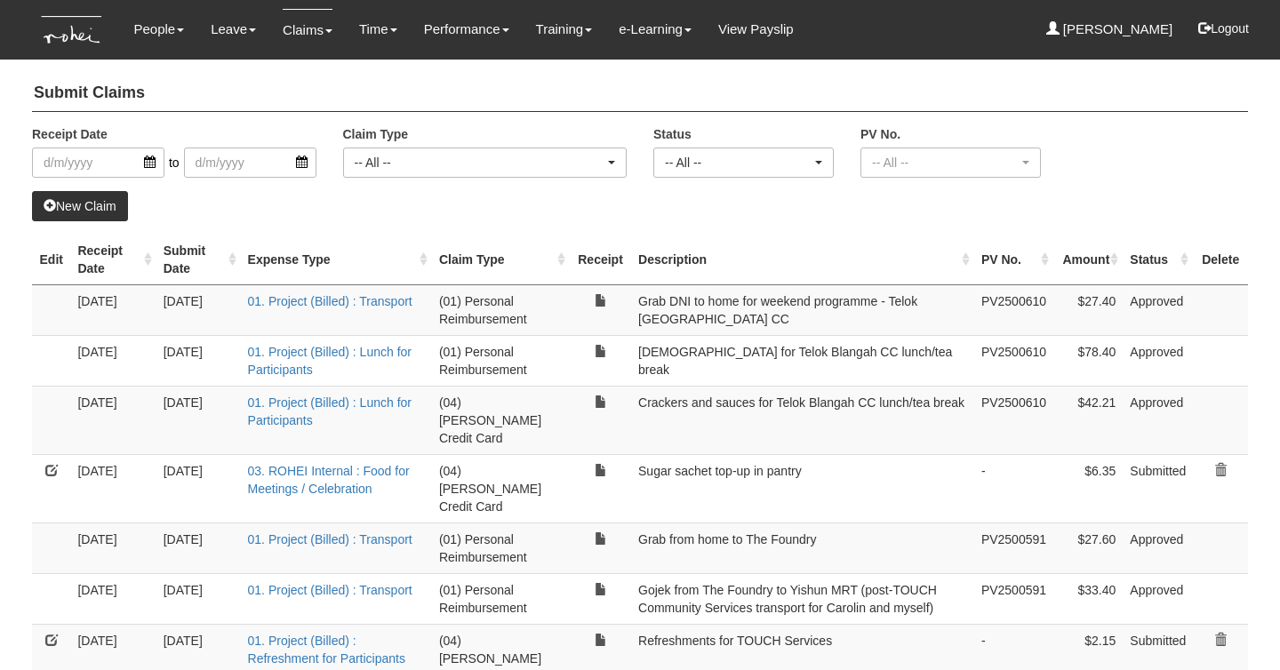
select select "50"
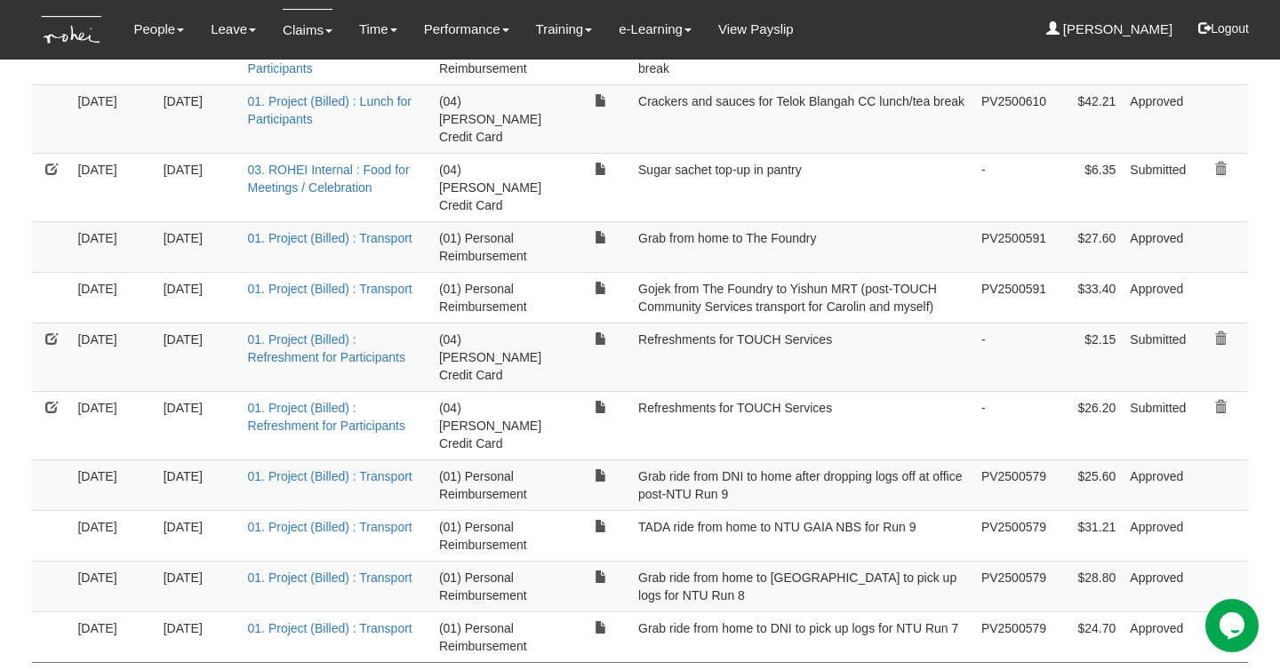
scroll to position [342, 0]
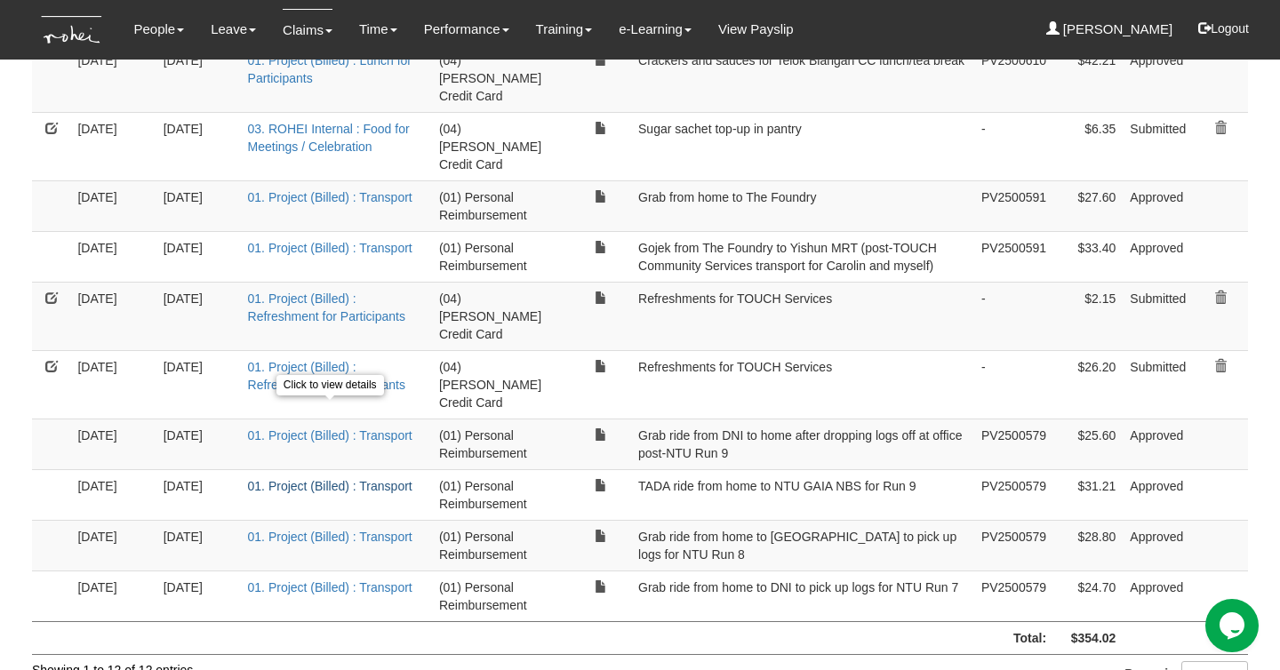
click at [372, 479] on link "01. Project (Billed) : Transport" at bounding box center [330, 486] width 164 height 14
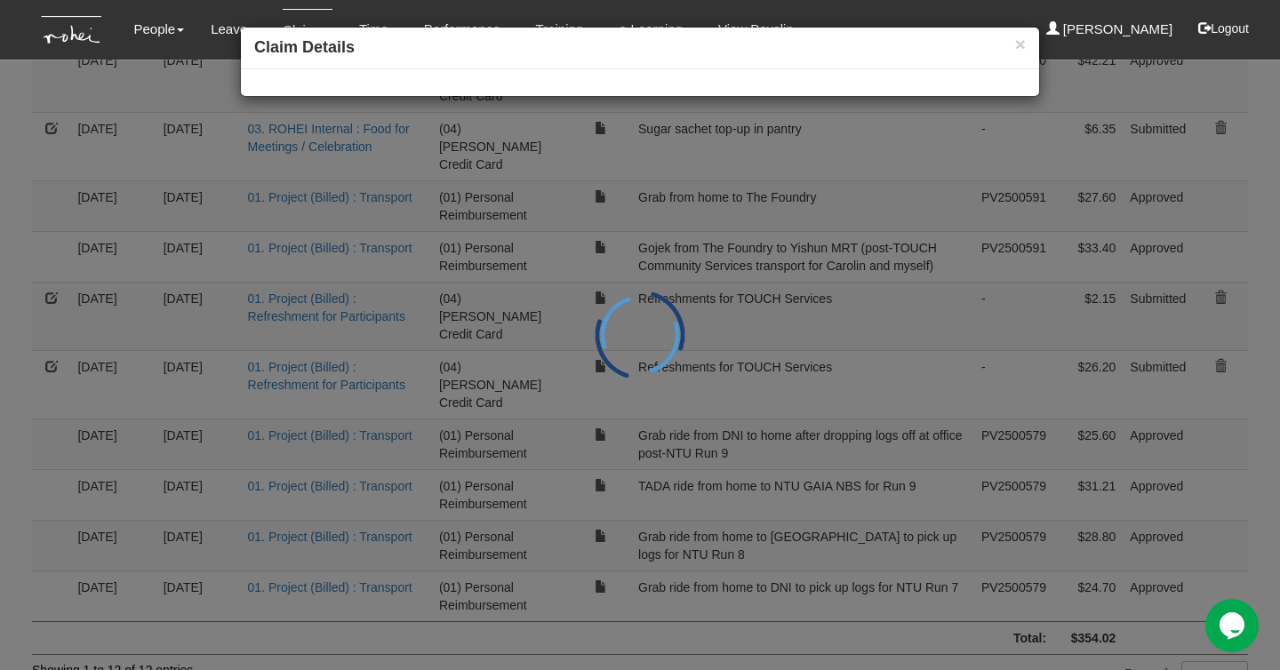
scroll to position [354, 0]
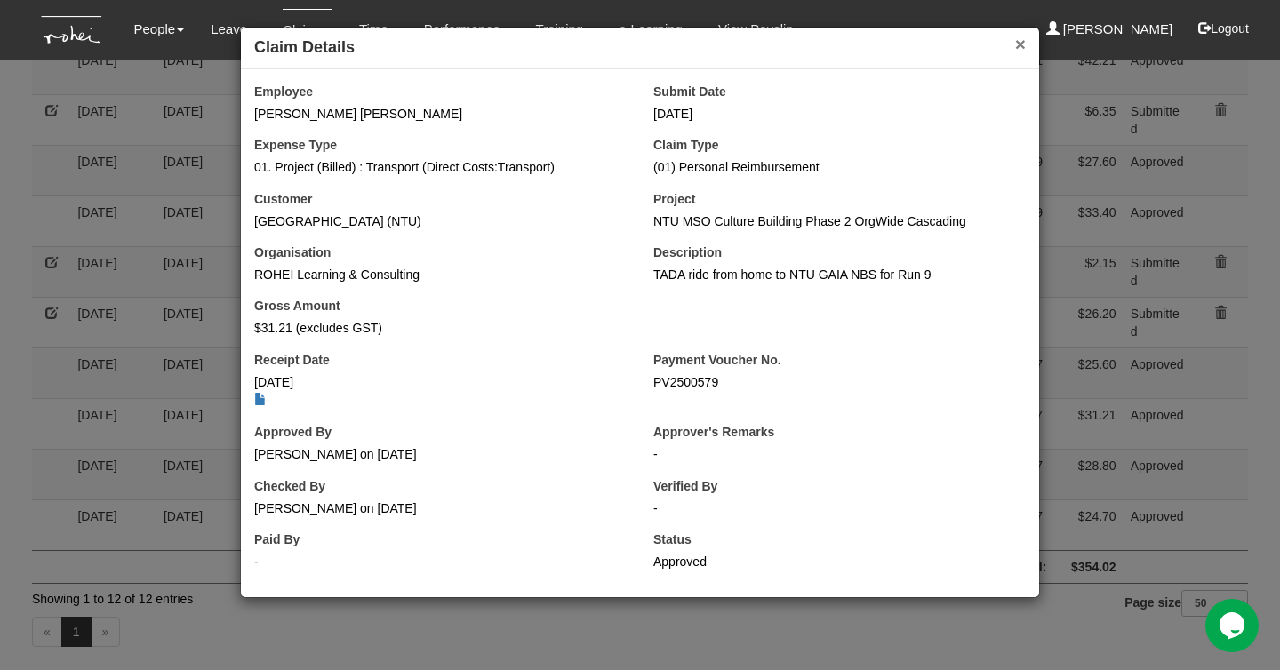
click at [1020, 40] on button "×" at bounding box center [1020, 44] width 11 height 19
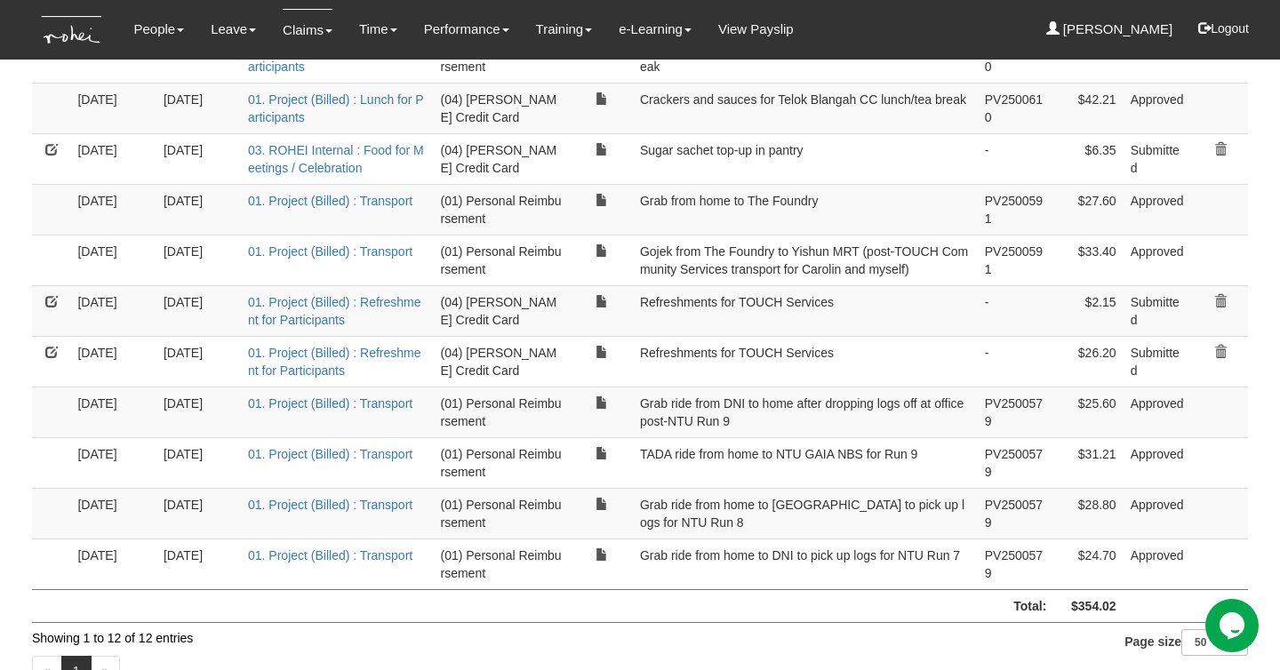
scroll to position [316, 0]
